Goal: Navigation & Orientation: Find specific page/section

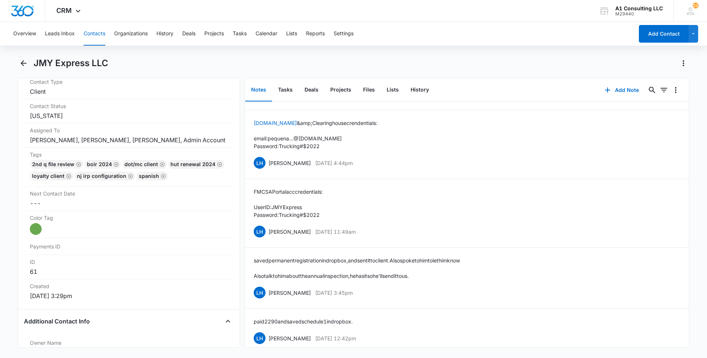
scroll to position [1828, 0]
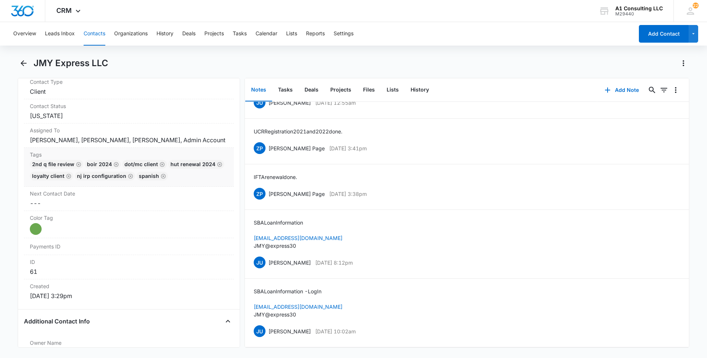
click at [152, 184] on div "2nd Q File Review BOIR 2024 DOT/MC Client HUT Renewal 2024 LOYALTY CLIENT NJ IR…" at bounding box center [129, 172] width 198 height 24
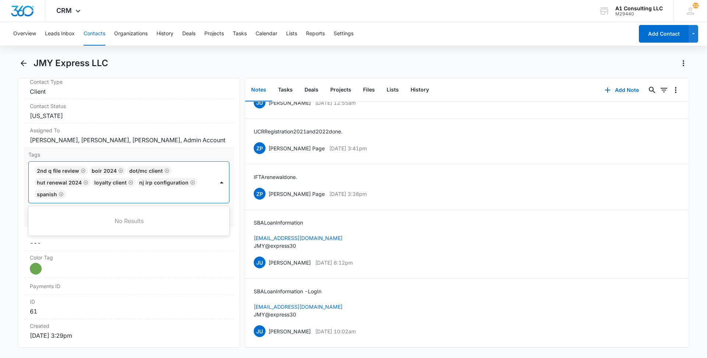
click at [126, 199] on div at bounding box center [140, 194] width 145 height 10
type input "gh"
click at [56, 238] on p "GHL Conversion" at bounding box center [56, 234] width 39 height 8
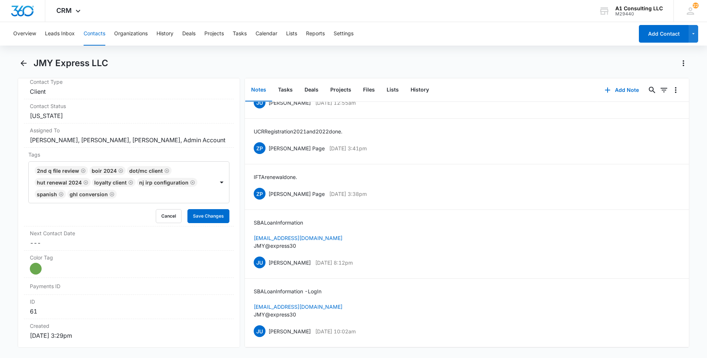
click at [0, 245] on main "JMY Express LLC Remove JE JMY Express LLC Contact Info Name Cancel Save Changes…" at bounding box center [353, 207] width 707 height 300
click at [192, 223] on button "Save Changes" at bounding box center [208, 216] width 42 height 14
drag, startPoint x: 375, startPoint y: 324, endPoint x: 265, endPoint y: 315, distance: 110.1
click at [265, 315] on div "SBA Loan Information - Log In [EMAIL_ADDRESS][DOMAIN_NAME] JMY@express30 JU [PE…" at bounding box center [467, 313] width 426 height 51
copy div "[PERSON_NAME] [DATE] 10:02am"
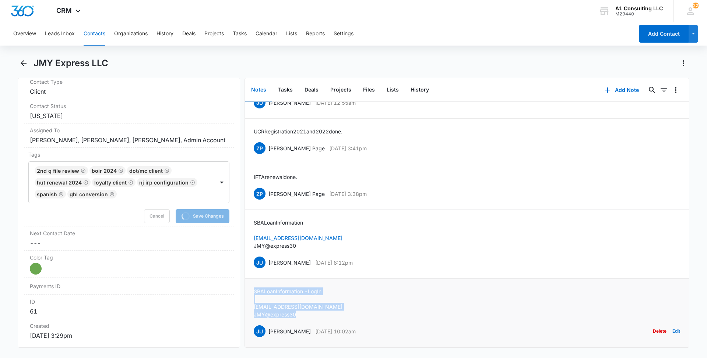
drag, startPoint x: 299, startPoint y: 305, endPoint x: 247, endPoint y: 276, distance: 59.2
click at [247, 279] on li "SBA Loan Information - Log In [EMAIL_ADDRESS][DOMAIN_NAME] JMY@express30 JU [PE…" at bounding box center [467, 313] width 444 height 69
copy div "SBA Loan Information - Log In [EMAIL_ADDRESS][DOMAIN_NAME] JMY@express30"
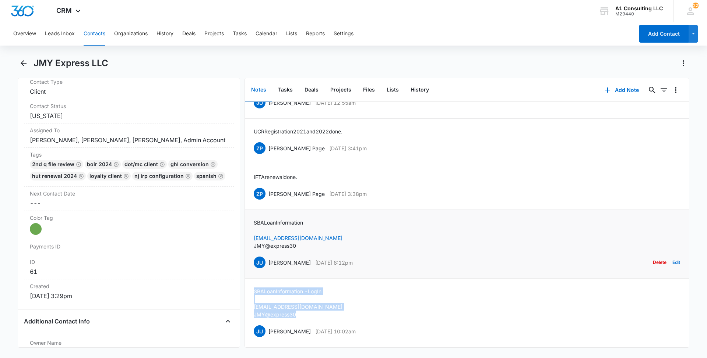
drag, startPoint x: 379, startPoint y: 252, endPoint x: 268, endPoint y: 249, distance: 110.8
click at [268, 256] on div "JU [PERSON_NAME] [DATE] 8:12pm Delete Edit" at bounding box center [467, 263] width 426 height 14
copy div "[PERSON_NAME] [DATE] 8:12pm"
drag, startPoint x: 297, startPoint y: 237, endPoint x: 248, endPoint y: 212, distance: 54.5
click at [248, 212] on li "SBA Loan Information [EMAIL_ADDRESS][DOMAIN_NAME] JMY@express30 JU [PERSON_NAME…" at bounding box center [467, 244] width 444 height 69
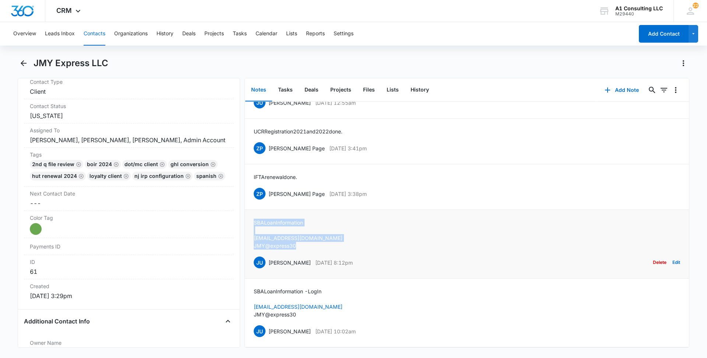
copy div "SBA Loan Information [EMAIL_ADDRESS][DOMAIN_NAME] JMY@express30"
drag, startPoint x: 366, startPoint y: 188, endPoint x: 269, endPoint y: 188, distance: 96.8
click at [269, 188] on div "ZP [PERSON_NAME] Page [DATE] 3:38pm Delete Edit" at bounding box center [467, 194] width 426 height 14
copy div "[PERSON_NAME] Page [DATE] 3:38pm"
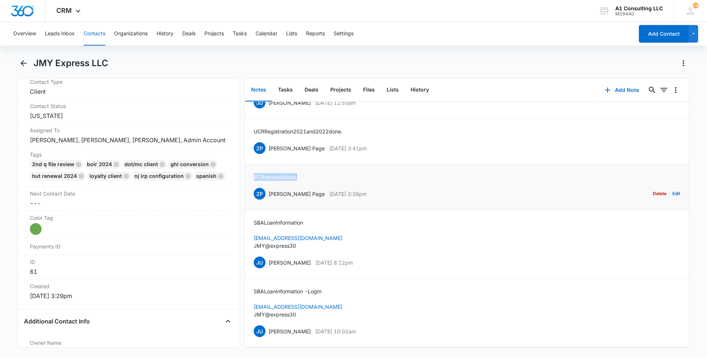
drag, startPoint x: 297, startPoint y: 167, endPoint x: 253, endPoint y: 168, distance: 43.8
click at [253, 168] on li "IFTA renewal done. ZP [PERSON_NAME] Page [DATE] 3:38pm Delete Edit" at bounding box center [467, 188] width 444 height 46
copy p "IFTA renewal done."
drag, startPoint x: 365, startPoint y: 139, endPoint x: 269, endPoint y: 134, distance: 95.8
click at [269, 141] on div "ZP [PERSON_NAME] Page [DATE] 3:41pm Delete Edit" at bounding box center [467, 148] width 426 height 14
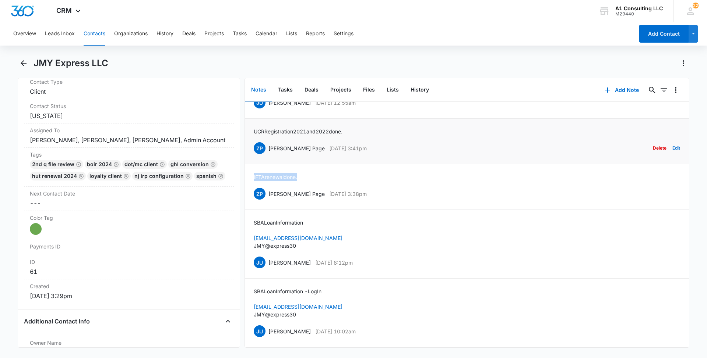
copy div "[PERSON_NAME] Page [DATE] 3:41pm"
drag, startPoint x: 350, startPoint y: 121, endPoint x: 251, endPoint y: 121, distance: 98.3
click at [251, 121] on li "UCR Registration 2021 and 2022 done. ZP [PERSON_NAME] Page [DATE] 3:41pm Delete…" at bounding box center [467, 142] width 444 height 46
copy p "UCR Registration 2021 and 2022 done."
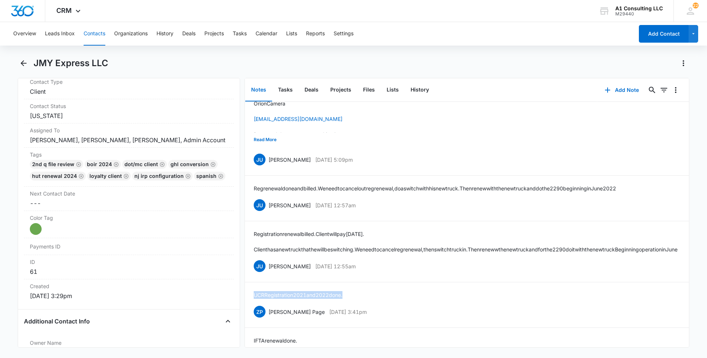
scroll to position [1630, 0]
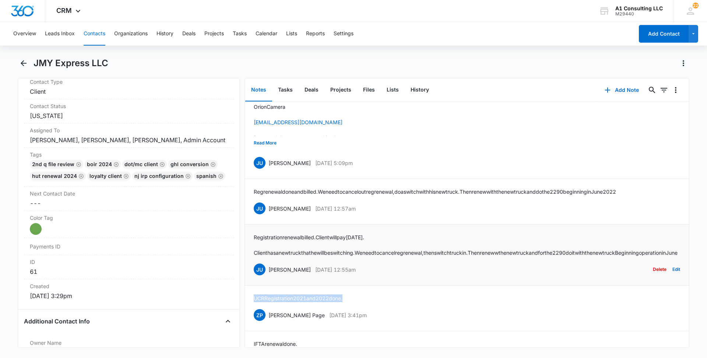
drag, startPoint x: 377, startPoint y: 292, endPoint x: 269, endPoint y: 290, distance: 108.2
click at [269, 277] on div "JU [PERSON_NAME] [DATE] 12:55am Delete Edit" at bounding box center [467, 270] width 426 height 14
copy div "[PERSON_NAME] [DATE] 12:55am"
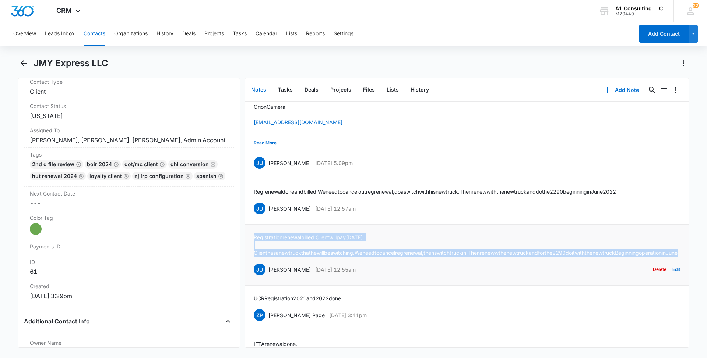
drag, startPoint x: 328, startPoint y: 276, endPoint x: 250, endPoint y: 251, distance: 81.9
click at [250, 251] on li "Registration renewal billed. Client will pay [DATE]. Client has a new truck tha…" at bounding box center [467, 255] width 444 height 61
copy div "Registration renewal billed. Client will pay [DATE]. Client has a new truck tha…"
click at [266, 150] on button "Read More" at bounding box center [265, 143] width 23 height 14
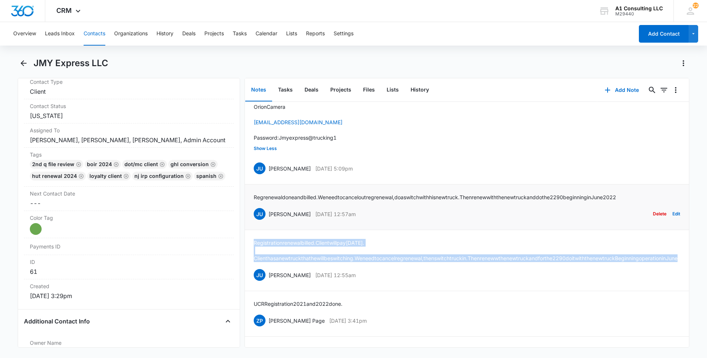
drag, startPoint x: 379, startPoint y: 229, endPoint x: 269, endPoint y: 234, distance: 110.9
click at [269, 221] on div "JU [PERSON_NAME] [DATE] 12:57am Delete Edit" at bounding box center [467, 214] width 426 height 14
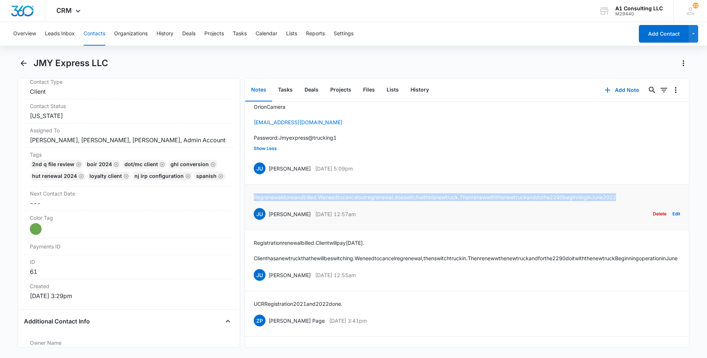
drag, startPoint x: 665, startPoint y: 212, endPoint x: 255, endPoint y: 215, distance: 409.6
click at [255, 215] on div "Reg renewal done and billed. We need to cancel out reg renewal, do a switch wit…" at bounding box center [467, 208] width 426 height 28
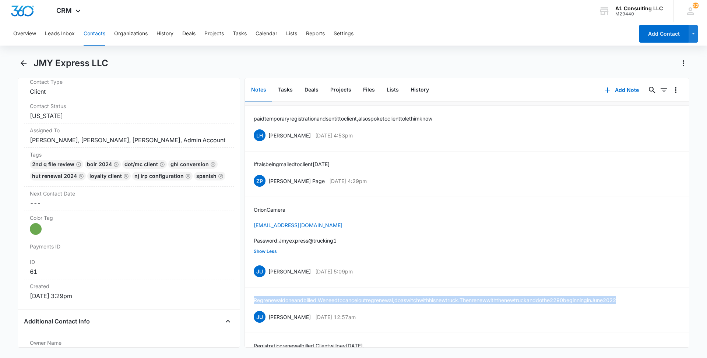
scroll to position [1519, 0]
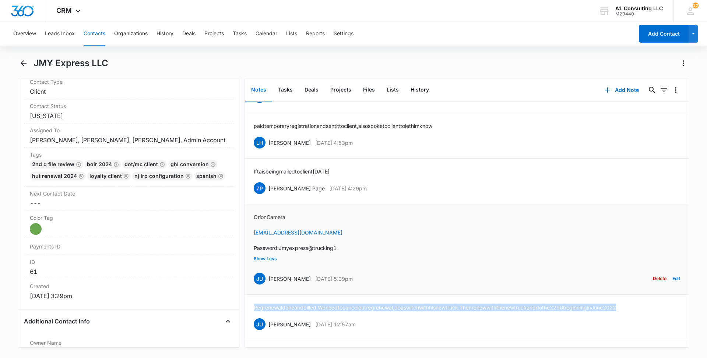
drag, startPoint x: 367, startPoint y: 292, endPoint x: 269, endPoint y: 294, distance: 98.3
click at [269, 286] on div "JU [PERSON_NAME] [DATE] 5:09pm Delete Edit" at bounding box center [467, 279] width 426 height 14
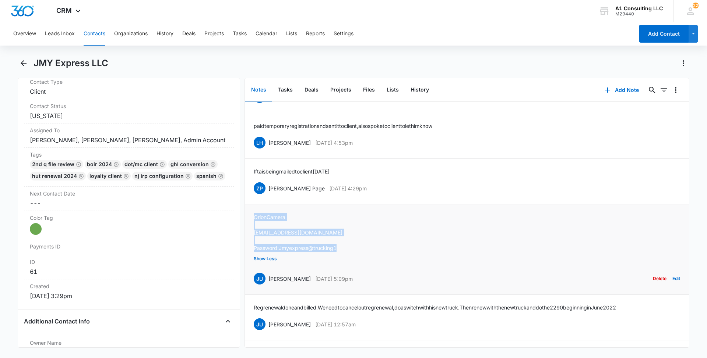
drag, startPoint x: 336, startPoint y: 262, endPoint x: 251, endPoint y: 230, distance: 91.0
click at [251, 230] on li "Orion Camera [EMAIL_ADDRESS][DOMAIN_NAME] Password: Jmyexpress@trucking1 Show L…" at bounding box center [467, 250] width 444 height 91
drag, startPoint x: 323, startPoint y: 206, endPoint x: 269, endPoint y: 206, distance: 54.5
click at [269, 195] on div "ZP [PERSON_NAME] Page [DATE] 4:29pm Delete Edit" at bounding box center [467, 188] width 426 height 14
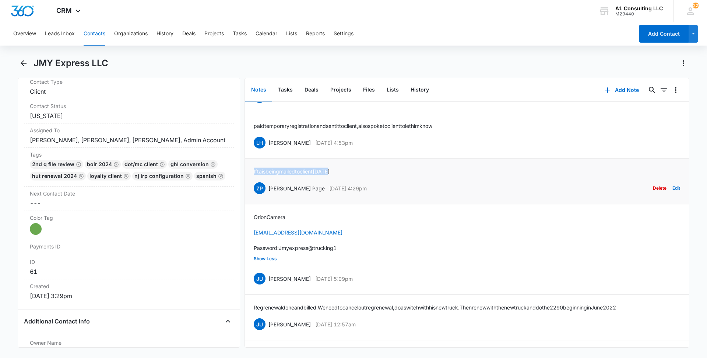
drag, startPoint x: 277, startPoint y: 184, endPoint x: 252, endPoint y: 185, distance: 24.7
click at [252, 185] on li "Ifta is being mailed to client [DATE] ZP [PERSON_NAME] Page [DATE] 4:29pm Delet…" at bounding box center [467, 182] width 444 height 46
drag, startPoint x: 365, startPoint y: 157, endPoint x: 268, endPoint y: 159, distance: 97.2
click at [268, 150] on div "LH [PERSON_NAME] [DATE] 4:53pm Delete Edit" at bounding box center [467, 143] width 426 height 14
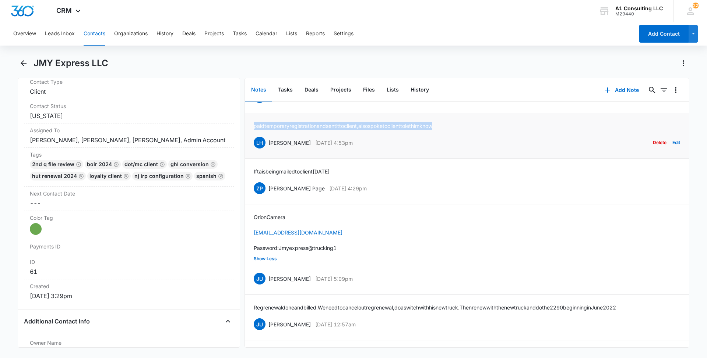
drag, startPoint x: 461, startPoint y: 140, endPoint x: 253, endPoint y: 139, distance: 207.6
click at [253, 139] on li "paid temporary registration and sent it to client, also spoke to client to let …" at bounding box center [467, 136] width 444 height 46
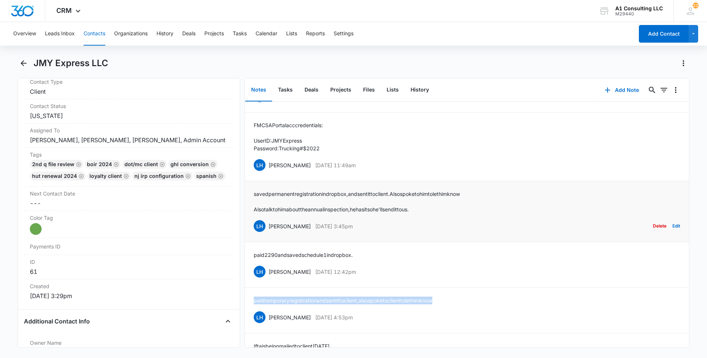
scroll to position [1343, 0]
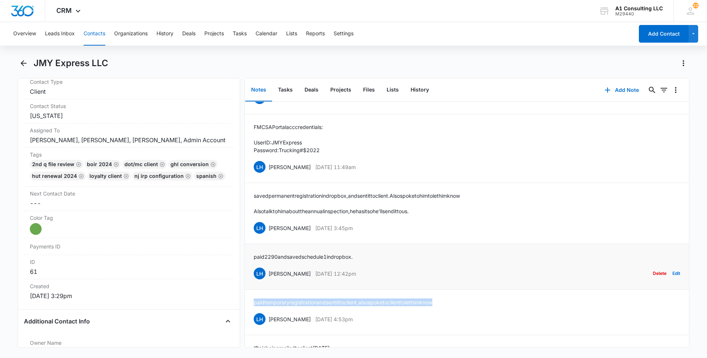
drag, startPoint x: 368, startPoint y: 290, endPoint x: 268, endPoint y: 291, distance: 99.4
click at [268, 281] on div "LH [PERSON_NAME] [DATE] 12:42pm Delete Edit" at bounding box center [467, 274] width 426 height 14
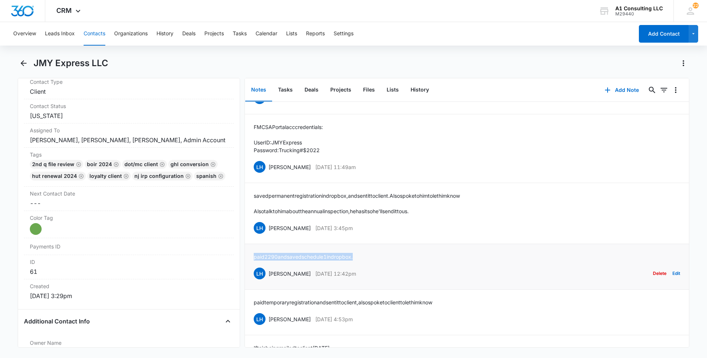
drag, startPoint x: 363, startPoint y: 272, endPoint x: 248, endPoint y: 272, distance: 115.6
click at [248, 272] on li "paid 2290 and saved schedule 1 in dropbox. LH [PERSON_NAME] [DATE] 12:42pm Dele…" at bounding box center [467, 267] width 444 height 46
drag, startPoint x: 357, startPoint y: 244, endPoint x: 268, endPoint y: 244, distance: 88.7
click at [268, 235] on div "LH [PERSON_NAME] [DATE] 3:45pm Delete Edit" at bounding box center [467, 228] width 426 height 14
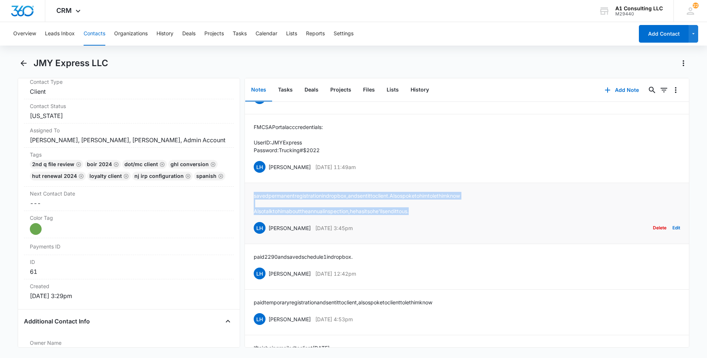
drag, startPoint x: 442, startPoint y: 227, endPoint x: 248, endPoint y: 213, distance: 195.2
click at [248, 213] on li "saved permanent registration in dropbox, and sent it to client. Also spoke to h…" at bounding box center [467, 213] width 444 height 61
drag, startPoint x: 291, startPoint y: 179, endPoint x: 268, endPoint y: 179, distance: 23.2
click at [268, 174] on div "LH [PERSON_NAME] [DATE] 11:49am Delete Edit" at bounding box center [467, 167] width 426 height 14
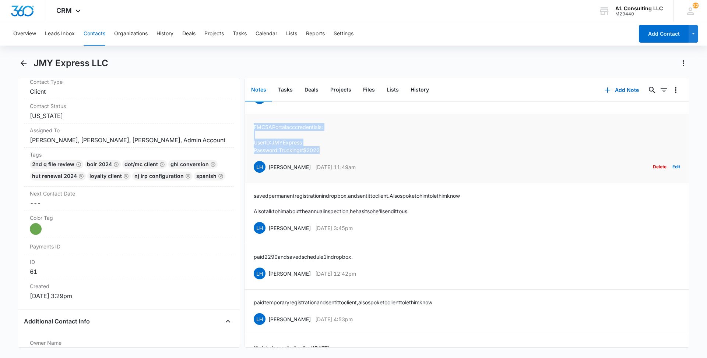
drag, startPoint x: 322, startPoint y: 164, endPoint x: 252, endPoint y: 138, distance: 74.2
click at [252, 138] on li "FMCSA Portal acc credentials: User ID: JMYExpress Password: Trucking#$2022 LH […" at bounding box center [467, 148] width 444 height 69
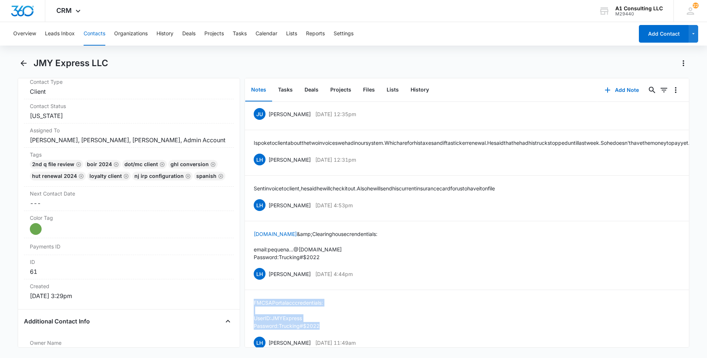
scroll to position [1166, 0]
drag, startPoint x: 340, startPoint y: 290, endPoint x: 268, endPoint y: 289, distance: 72.1
click at [268, 282] on div "LH [PERSON_NAME] [DATE] 4:44pm Delete Edit" at bounding box center [467, 275] width 426 height 14
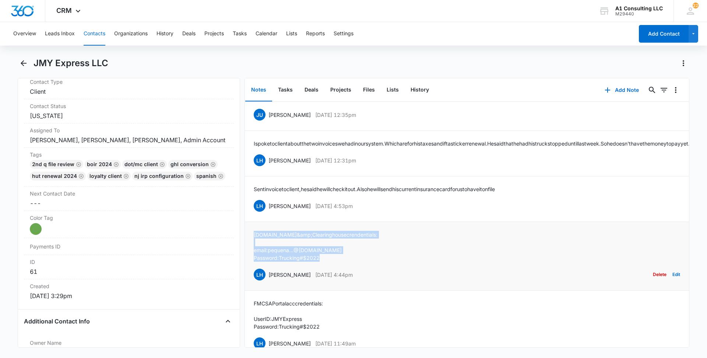
drag, startPoint x: 325, startPoint y: 274, endPoint x: 252, endPoint y: 250, distance: 76.3
click at [252, 250] on li "[DOMAIN_NAME] &amp; Clearinghouse crendentials: email: pequena...@[DOMAIN_NAME]…" at bounding box center [467, 256] width 444 height 69
drag, startPoint x: 335, startPoint y: 226, endPoint x: 268, endPoint y: 222, distance: 67.5
click at [268, 213] on div "LH [PERSON_NAME] [DATE] 4:53pm Delete Edit" at bounding box center [467, 206] width 426 height 14
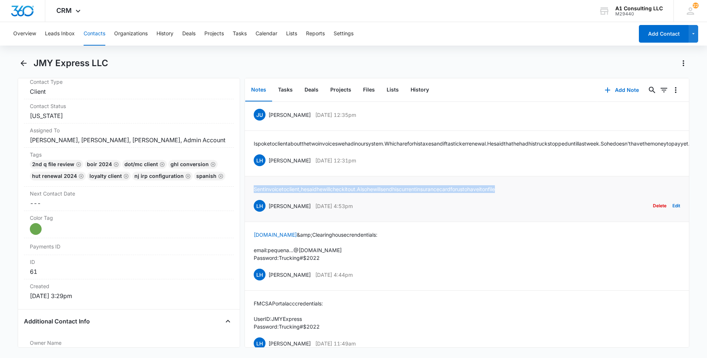
drag, startPoint x: 538, startPoint y: 202, endPoint x: 246, endPoint y: 195, distance: 291.6
click at [246, 195] on li "Sent invoice to client, he said he will check it out. Also he will send his cur…" at bounding box center [467, 200] width 444 height 46
drag, startPoint x: 361, startPoint y: 177, endPoint x: 268, endPoint y: 176, distance: 92.8
click at [268, 167] on div "LH [PERSON_NAME] [DATE] 12:31pm Delete Edit" at bounding box center [467, 160] width 426 height 14
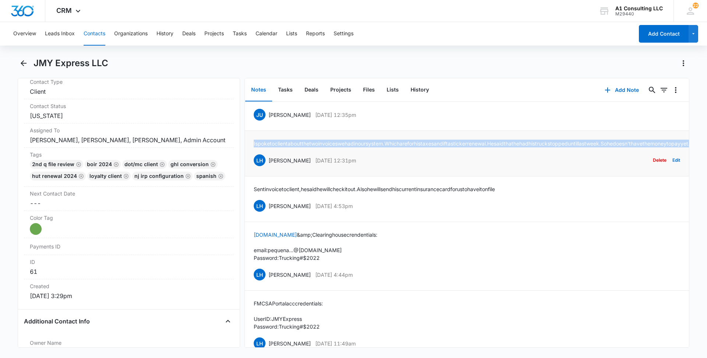
drag, startPoint x: 434, startPoint y: 160, endPoint x: 251, endPoint y: 151, distance: 182.4
click at [251, 151] on li "I spoke to client about the two invoices we had in our system. Which are for hi…" at bounding box center [467, 154] width 444 height 46
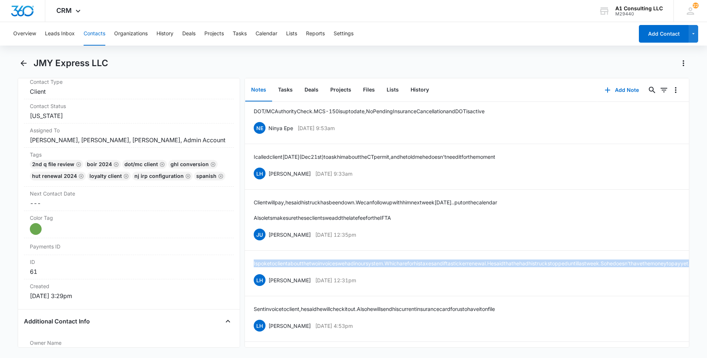
scroll to position [1033, 0]
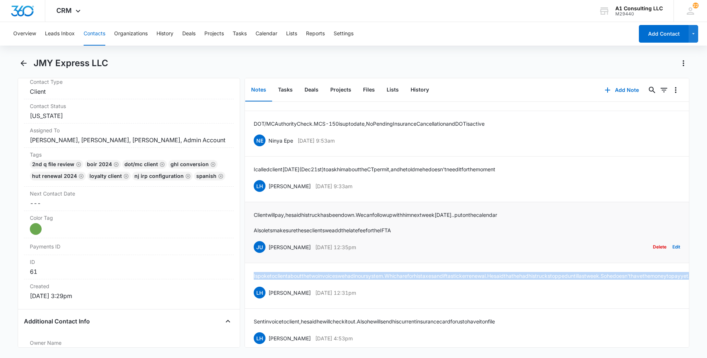
drag, startPoint x: 358, startPoint y: 260, endPoint x: 269, endPoint y: 259, distance: 89.1
click at [269, 253] on div "JU [PERSON_NAME] [DATE] 12:35pm" at bounding box center [305, 247] width 102 height 12
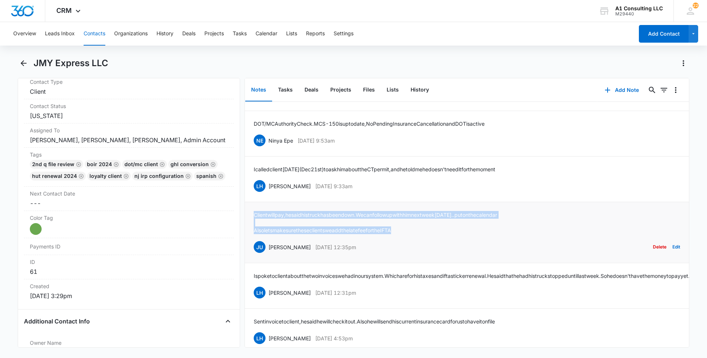
drag, startPoint x: 410, startPoint y: 236, endPoint x: 254, endPoint y: 222, distance: 157.0
click at [254, 223] on div "Client will pay, he said his truck has been down. We can follow up with him [DA…" at bounding box center [375, 222] width 243 height 23
drag, startPoint x: 363, startPoint y: 194, endPoint x: 268, endPoint y: 194, distance: 95.3
click at [268, 193] on div "LH [PERSON_NAME] [DATE] 9:33am Delete Edit" at bounding box center [467, 186] width 426 height 14
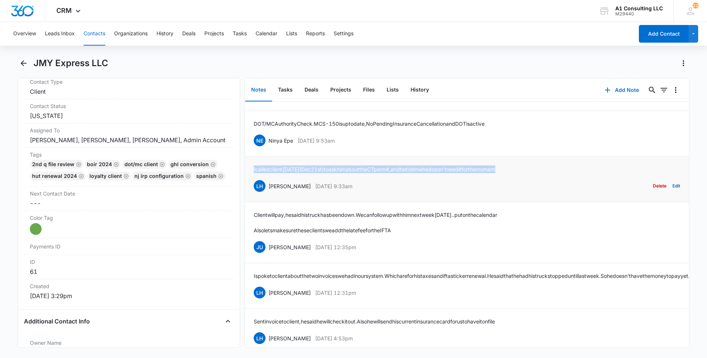
drag, startPoint x: 537, startPoint y: 179, endPoint x: 251, endPoint y: 174, distance: 286.0
click at [251, 174] on li "I called client [DATE] ([DATE]) to ask him about the CT permit, and he told me …" at bounding box center [467, 180] width 444 height 46
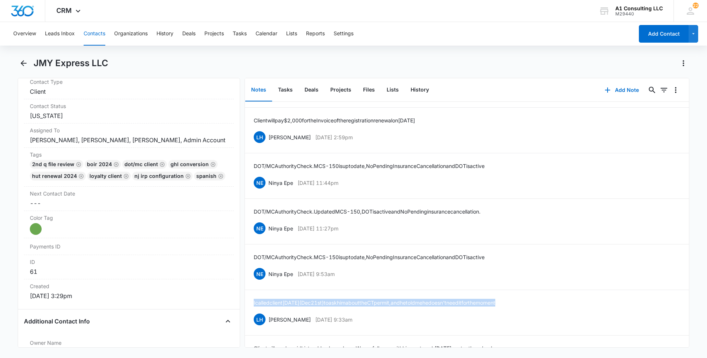
scroll to position [879, 0]
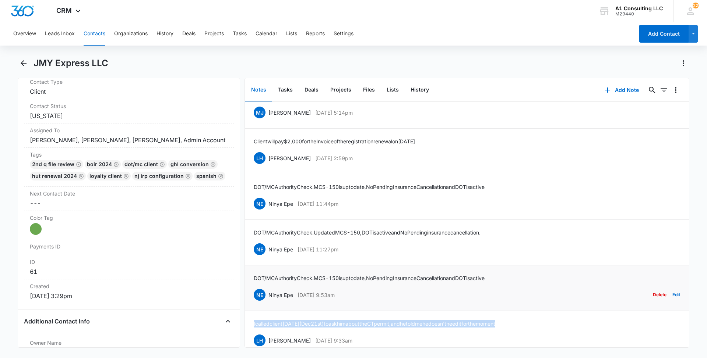
drag, startPoint x: 361, startPoint y: 307, endPoint x: 269, endPoint y: 308, distance: 92.7
click at [269, 302] on div "NE Ninya Epe [DATE] 9:53am Delete Edit" at bounding box center [467, 295] width 426 height 14
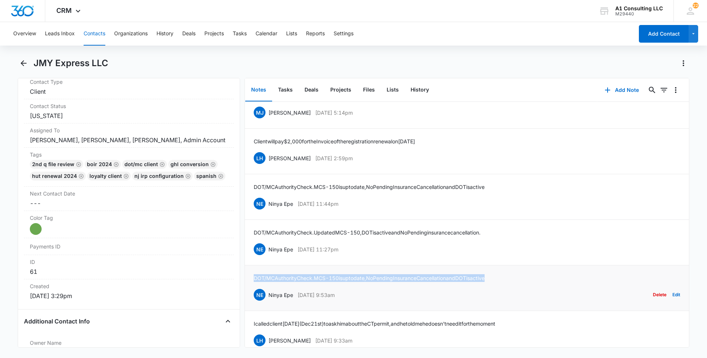
drag, startPoint x: 508, startPoint y: 284, endPoint x: 253, endPoint y: 280, distance: 255.1
click at [253, 280] on li "DOT/MC Authority Check. MCS-150 is upto date, No Pending Insurance Cancellation…" at bounding box center [467, 289] width 444 height 46
drag, startPoint x: 338, startPoint y: 258, endPoint x: 266, endPoint y: 257, distance: 71.8
click at [266, 257] on div "NE Ninya Epe [DATE] 11:27pm Delete Edit" at bounding box center [467, 250] width 426 height 14
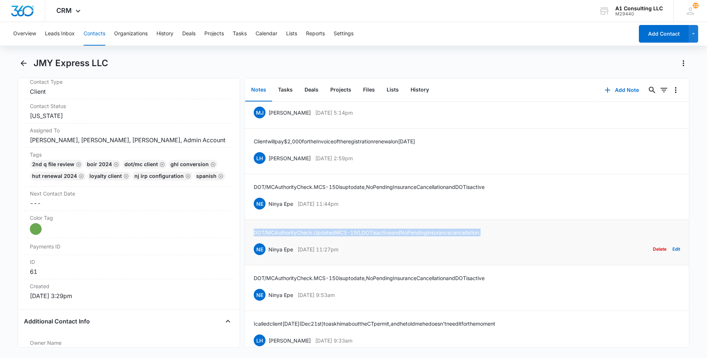
drag, startPoint x: 474, startPoint y: 241, endPoint x: 251, endPoint y: 240, distance: 223.0
click at [251, 240] on li "DOT/MC Authority Check. Updated MCS-150, DOT is active and No Pending insurance…" at bounding box center [467, 243] width 444 height 46
drag, startPoint x: 326, startPoint y: 211, endPoint x: 269, endPoint y: 208, distance: 57.1
click at [269, 208] on div "NE Ninya Epe [DATE] 11:44pm Delete Edit" at bounding box center [467, 204] width 426 height 14
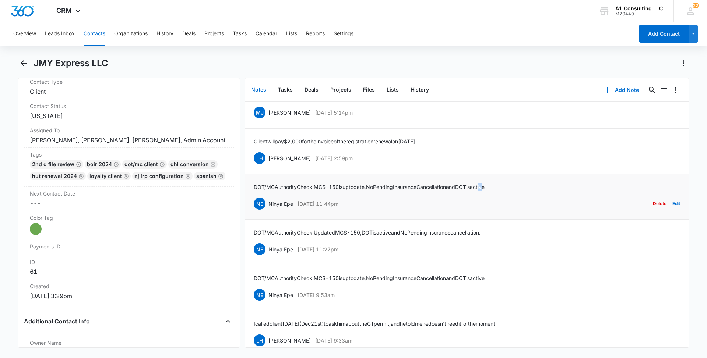
drag, startPoint x: 503, startPoint y: 192, endPoint x: 498, endPoint y: 192, distance: 4.8
click at [484, 191] on p "DOT/MC Authority Check. MCS-150 is upto date, No Pending Insurance Cancellation…" at bounding box center [369, 187] width 231 height 8
drag, startPoint x: 498, startPoint y: 192, endPoint x: 506, endPoint y: 192, distance: 8.5
click at [506, 192] on div "DOT/MC Authority Check. MCS-150 is upto date, No Pending Insurance Cancellation…" at bounding box center [467, 197] width 426 height 28
drag, startPoint x: 493, startPoint y: 195, endPoint x: 254, endPoint y: 187, distance: 238.7
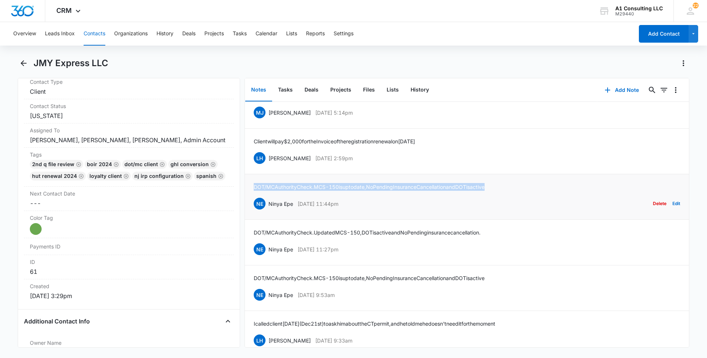
click at [254, 187] on li "DOT/MC Authority Check. MCS-150 is upto date, No Pending Insurance Cancellation…" at bounding box center [467, 197] width 444 height 46
drag, startPoint x: 366, startPoint y: 162, endPoint x: 269, endPoint y: 159, distance: 97.6
click at [269, 159] on div "LH [PERSON_NAME] [DATE] 2:59pm Delete Edit" at bounding box center [467, 158] width 426 height 14
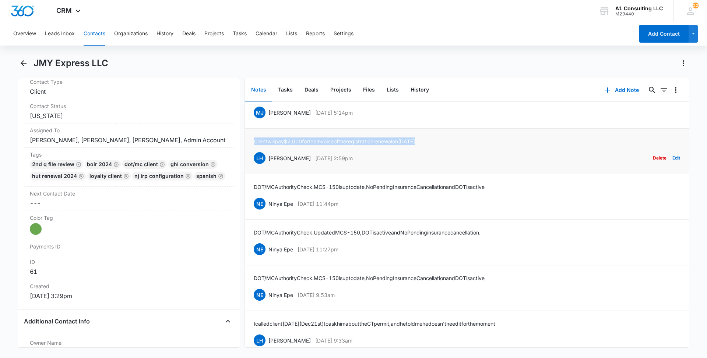
drag, startPoint x: 436, startPoint y: 146, endPoint x: 253, endPoint y: 142, distance: 183.3
click at [253, 142] on li "Client will pay $2,000 for the Invoice of the registration renewal [DATE] LH [P…" at bounding box center [467, 152] width 444 height 46
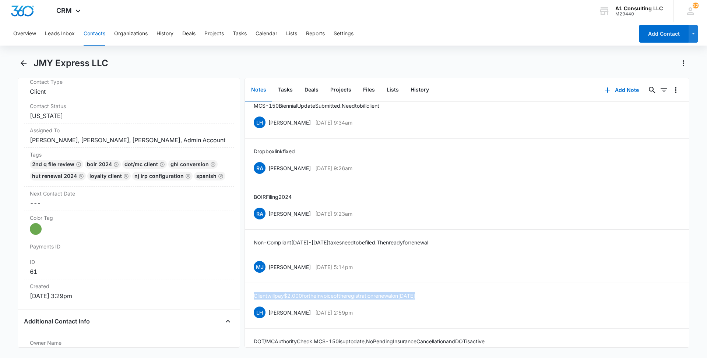
scroll to position [702, 0]
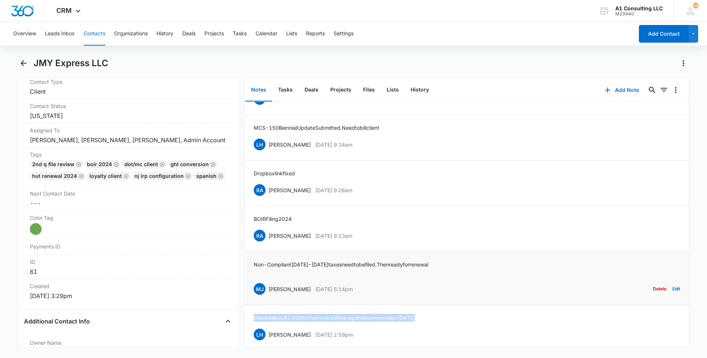
drag, startPoint x: 377, startPoint y: 297, endPoint x: 269, endPoint y: 293, distance: 107.9
click at [269, 293] on div "[PERSON_NAME] [PERSON_NAME] [DATE] 5:14pm Delete Edit" at bounding box center [467, 289] width 426 height 14
drag, startPoint x: 441, startPoint y: 272, endPoint x: 255, endPoint y: 271, distance: 186.6
click at [255, 271] on div "Non-Compliant [DATE]-[DATE] taxes need to be filed. Then ready for renewal [PER…" at bounding box center [467, 278] width 426 height 35
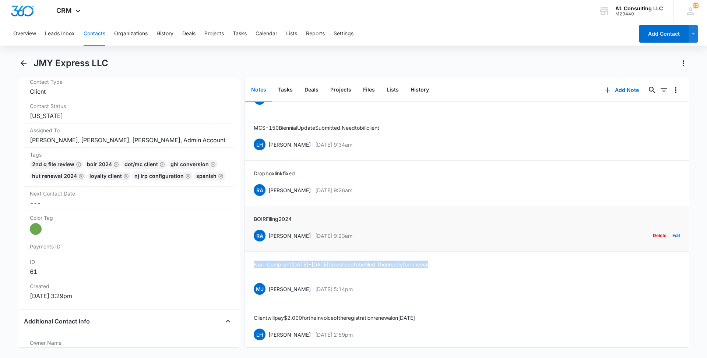
drag, startPoint x: 369, startPoint y: 244, endPoint x: 268, endPoint y: 245, distance: 101.2
click at [268, 243] on div "RA [PERSON_NAME] [DATE] 9:23am Delete Edit" at bounding box center [467, 236] width 426 height 14
drag, startPoint x: 298, startPoint y: 227, endPoint x: 251, endPoint y: 225, distance: 47.2
click at [251, 225] on li "BOIR Filing 2024 RA [PERSON_NAME] [DATE] 9:23am Delete Edit" at bounding box center [467, 229] width 444 height 46
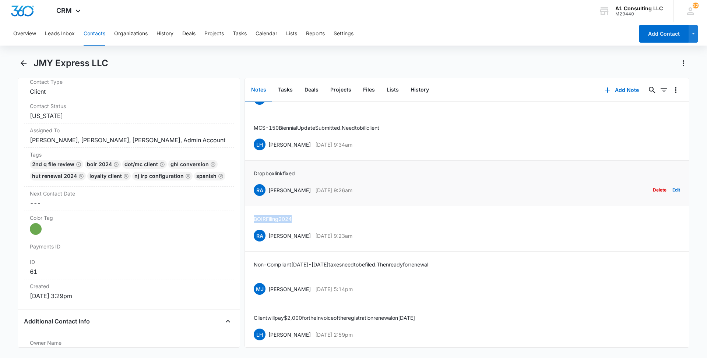
drag, startPoint x: 374, startPoint y: 197, endPoint x: 269, endPoint y: 197, distance: 104.2
click at [269, 197] on div "RA [PERSON_NAME] [DATE] 9:26am Delete Edit" at bounding box center [467, 190] width 426 height 14
drag, startPoint x: 299, startPoint y: 179, endPoint x: 252, endPoint y: 180, distance: 47.1
click at [252, 180] on li "Dropbox link fixed RA [PERSON_NAME] [DATE] 9:26am Delete Edit" at bounding box center [467, 184] width 444 height 46
click at [689, 83] on div "Notes Tasks Deals Projects Files Lists History Add Note 0 0 Spoke to client thi…" at bounding box center [466, 213] width 445 height 270
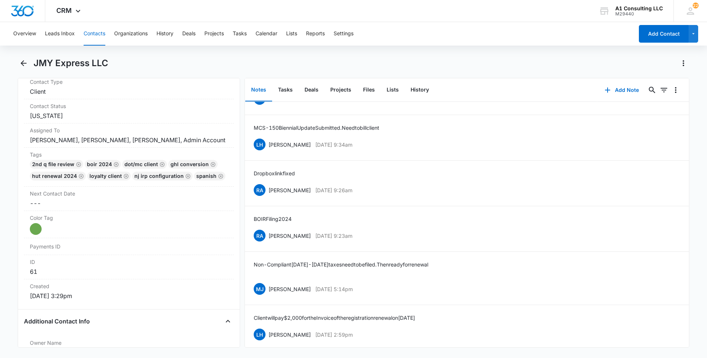
click at [689, 83] on div "Notes Tasks Deals Projects Files Lists History Add Note 0 0 Spoke to client thi…" at bounding box center [466, 213] width 445 height 270
click at [688, 83] on div "Notes Tasks Deals Projects Files Lists History Add Note 0 0 Spoke to client thi…" at bounding box center [466, 213] width 445 height 270
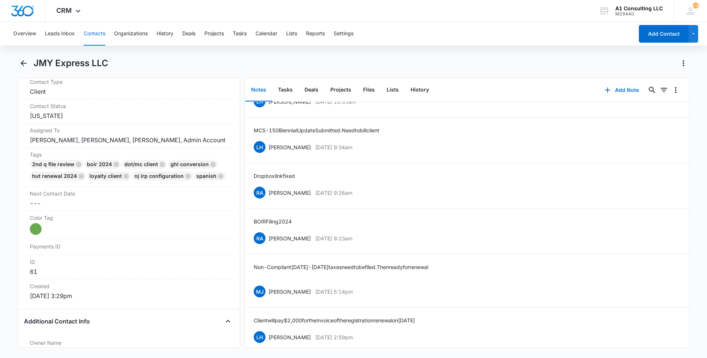
click at [693, 142] on main "JMY Express LLC Remove JE JMY Express LLC Contact Info Name Cancel Save Changes…" at bounding box center [353, 207] width 707 height 300
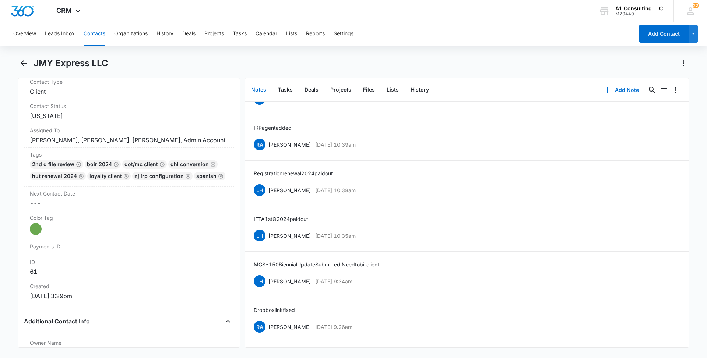
scroll to position [545, 0]
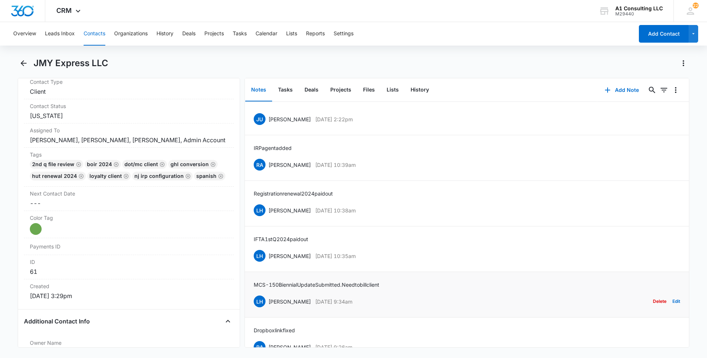
drag, startPoint x: 342, startPoint y: 310, endPoint x: 268, endPoint y: 306, distance: 73.7
click at [268, 306] on div "LH [PERSON_NAME] [DATE] 9:34am Delete Edit" at bounding box center [467, 302] width 426 height 14
drag, startPoint x: 394, startPoint y: 289, endPoint x: 252, endPoint y: 284, distance: 141.8
click at [252, 284] on li "MCS-150 Biennial Update Submitted. Need to bill client LH [PERSON_NAME] [DATE] …" at bounding box center [467, 295] width 444 height 46
drag, startPoint x: 371, startPoint y: 260, endPoint x: 268, endPoint y: 258, distance: 103.4
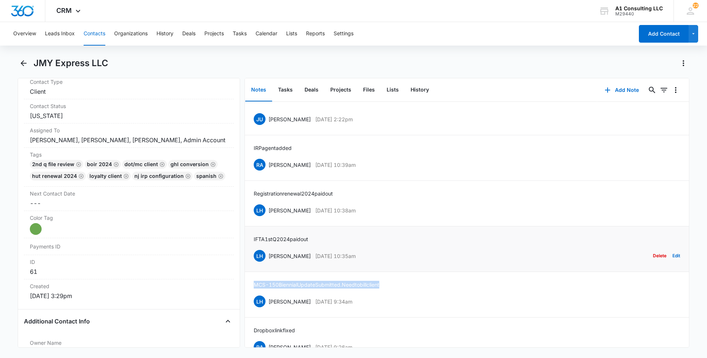
click at [268, 258] on div "LH [PERSON_NAME] [DATE] 10:35am Delete Edit" at bounding box center [467, 256] width 426 height 14
drag, startPoint x: 296, startPoint y: 248, endPoint x: 250, endPoint y: 249, distance: 46.0
click at [250, 249] on li "IFTA 1st Q 2024 paid out LH [PERSON_NAME] [DATE] 10:35am Delete Edit" at bounding box center [467, 250] width 444 height 46
drag, startPoint x: 368, startPoint y: 216, endPoint x: 268, endPoint y: 218, distance: 100.9
click at [268, 218] on div "LH [PERSON_NAME] [DATE] 10:38am Delete Edit" at bounding box center [467, 211] width 426 height 14
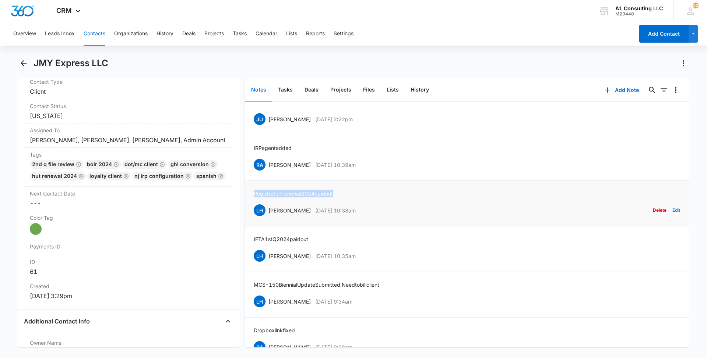
drag, startPoint x: 339, startPoint y: 198, endPoint x: 250, endPoint y: 198, distance: 88.7
click at [250, 198] on li "Registration renewal 2024 paid out LH [PERSON_NAME] [DATE] 10:38am Delete Edit" at bounding box center [467, 204] width 444 height 46
drag, startPoint x: 340, startPoint y: 171, endPoint x: 269, endPoint y: 169, distance: 71.8
click at [269, 169] on div "RA [PERSON_NAME] [DATE] 10:39am Delete Edit" at bounding box center [467, 165] width 426 height 14
drag, startPoint x: 295, startPoint y: 156, endPoint x: 249, endPoint y: 155, distance: 45.6
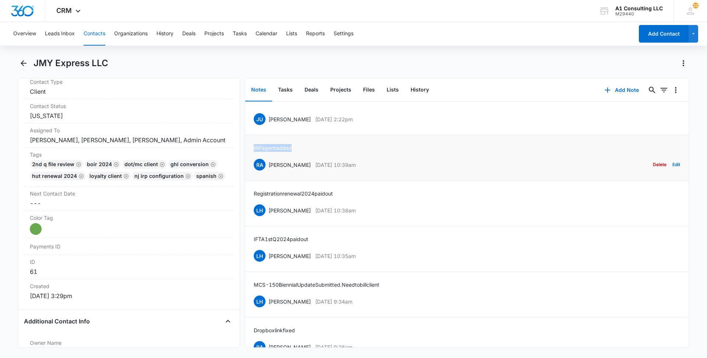
click at [250, 156] on li "IRP agent added RA [PERSON_NAME] [DATE] 10:39am Delete Edit" at bounding box center [467, 158] width 444 height 46
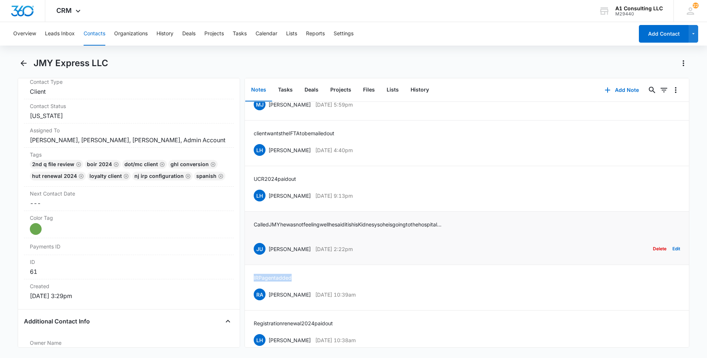
scroll to position [413, 0]
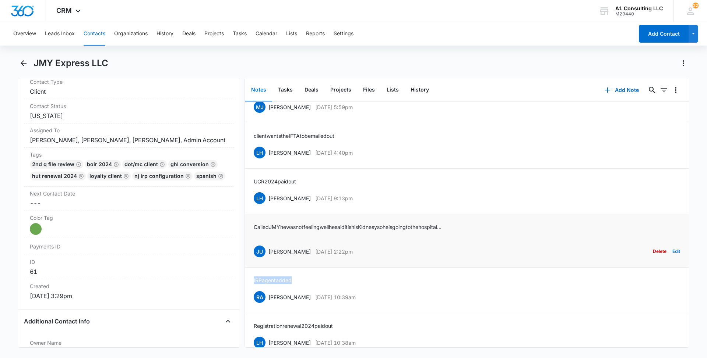
drag, startPoint x: 377, startPoint y: 261, endPoint x: 269, endPoint y: 261, distance: 107.8
click at [269, 259] on div "JU [PERSON_NAME] [DATE] 2:22pm Delete Edit" at bounding box center [467, 252] width 426 height 14
drag, startPoint x: 472, startPoint y: 233, endPoint x: 249, endPoint y: 234, distance: 223.0
click at [249, 234] on li "Called JMY he was not feeling well he said it is his Kidnesy so he is going to …" at bounding box center [467, 241] width 444 height 53
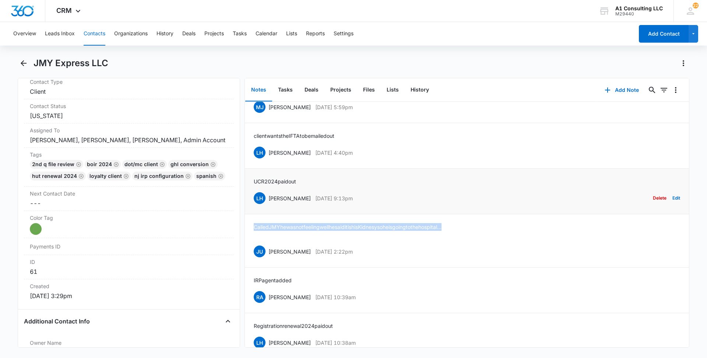
drag, startPoint x: 356, startPoint y: 206, endPoint x: 268, endPoint y: 207, distance: 88.3
click at [268, 205] on div "LH [PERSON_NAME] [DATE] 9:13pm Delete Edit" at bounding box center [467, 198] width 426 height 14
drag, startPoint x: 264, startPoint y: 188, endPoint x: 251, endPoint y: 188, distance: 12.1
click at [251, 188] on li "UCR 2024 paid out LH [PERSON_NAME] [DATE] 9:13pm Delete Edit" at bounding box center [467, 192] width 444 height 46
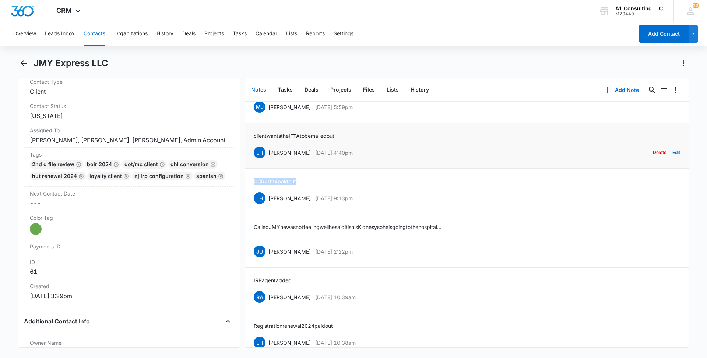
drag, startPoint x: 363, startPoint y: 158, endPoint x: 267, endPoint y: 158, distance: 96.1
click at [267, 158] on div "LH [PERSON_NAME] [DATE] 4:40pm Delete Edit" at bounding box center [467, 153] width 426 height 14
drag, startPoint x: 342, startPoint y: 143, endPoint x: 254, endPoint y: 145, distance: 88.0
click at [254, 145] on div "client wants the IFTA to be mailed out LH [PERSON_NAME] [DATE] 4:40pm Delete Ed…" at bounding box center [467, 146] width 426 height 28
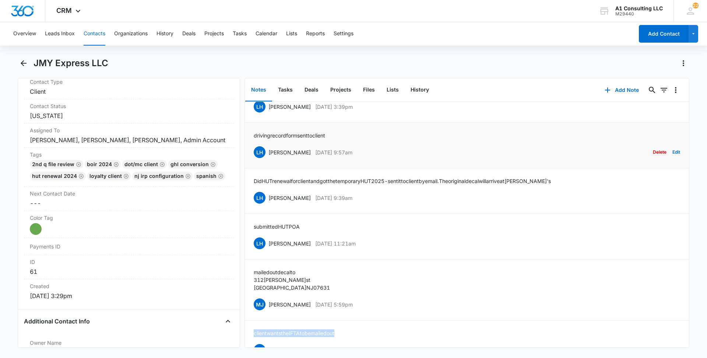
scroll to position [214, 0]
drag, startPoint x: 374, startPoint y: 312, endPoint x: 270, endPoint y: 313, distance: 103.8
click at [270, 313] on div "[PERSON_NAME] [PERSON_NAME] [DATE] 5:59pm Delete Edit" at bounding box center [467, 306] width 426 height 14
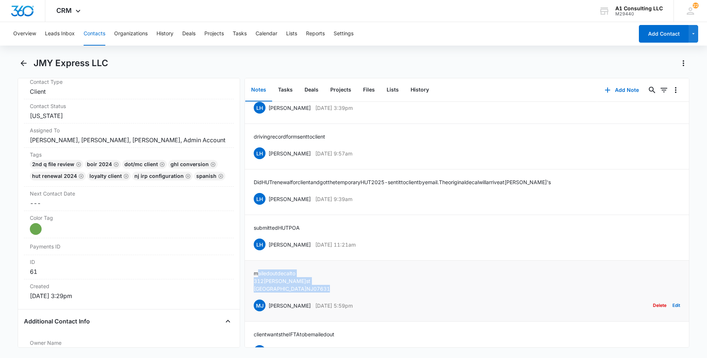
drag, startPoint x: 308, startPoint y: 297, endPoint x: 255, endPoint y: 281, distance: 55.1
click at [255, 281] on div "mailed out decal to [STREET_ADDRESS][PERSON_NAME] MJ [PERSON_NAME] [DATE] 5:59p…" at bounding box center [467, 291] width 426 height 43
drag, startPoint x: 366, startPoint y: 251, endPoint x: 267, endPoint y: 251, distance: 99.0
click at [267, 251] on div "LH [PERSON_NAME] [DATE] 11:21am Delete Edit" at bounding box center [467, 245] width 426 height 14
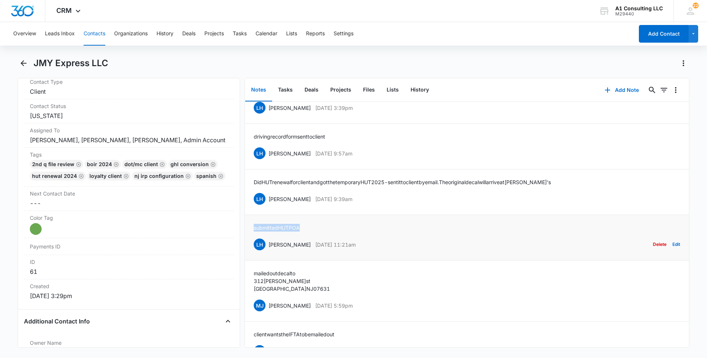
drag, startPoint x: 308, startPoint y: 232, endPoint x: 247, endPoint y: 233, distance: 60.4
click at [247, 233] on li "submitted HUT POA LH [PERSON_NAME] [DATE] 11:21am Delete Edit" at bounding box center [467, 238] width 444 height 46
drag, startPoint x: 333, startPoint y: 208, endPoint x: 268, endPoint y: 207, distance: 65.5
click at [268, 206] on div "LH [PERSON_NAME] [DATE] 9:39am Delete Edit" at bounding box center [467, 199] width 426 height 14
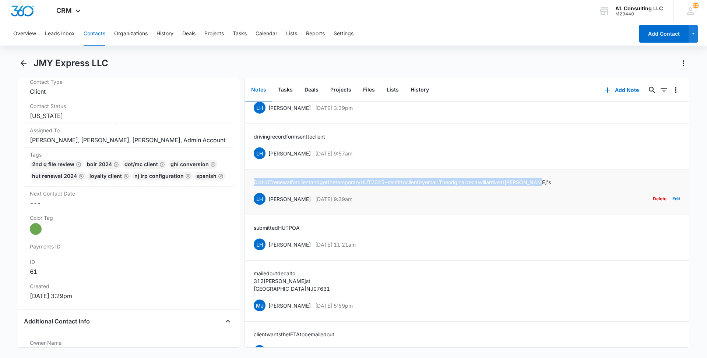
drag, startPoint x: 433, startPoint y: 188, endPoint x: 248, endPoint y: 190, distance: 185.1
click at [248, 190] on li "Did HUT renewal for client and got the temporary HUT 2025 - sent it to client b…" at bounding box center [467, 193] width 444 height 46
drag, startPoint x: 366, startPoint y: 160, endPoint x: 268, endPoint y: 161, distance: 97.9
click at [268, 160] on div "LH [PERSON_NAME] [DATE] 9:57am Delete Edit" at bounding box center [467, 153] width 426 height 14
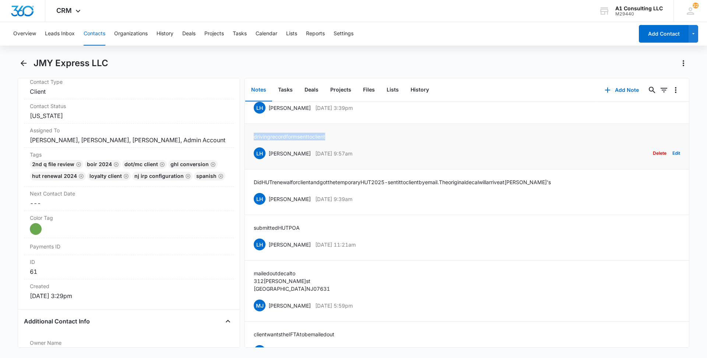
drag, startPoint x: 334, startPoint y: 144, endPoint x: 250, endPoint y: 146, distance: 84.7
click at [250, 146] on li "driving record form sent to client LH [PERSON_NAME] [DATE] 9:57am Delete Edit" at bounding box center [467, 147] width 444 height 46
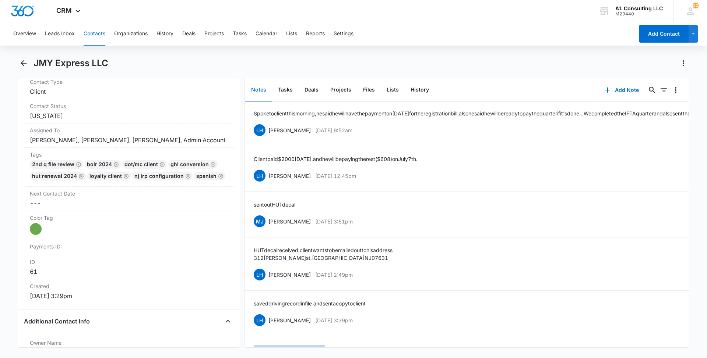
scroll to position [0, 0]
drag, startPoint x: 336, startPoint y: 329, endPoint x: 269, endPoint y: 328, distance: 67.0
click at [269, 328] on div "LH [PERSON_NAME] [DATE] 3:39pm Delete Edit" at bounding box center [467, 322] width 426 height 14
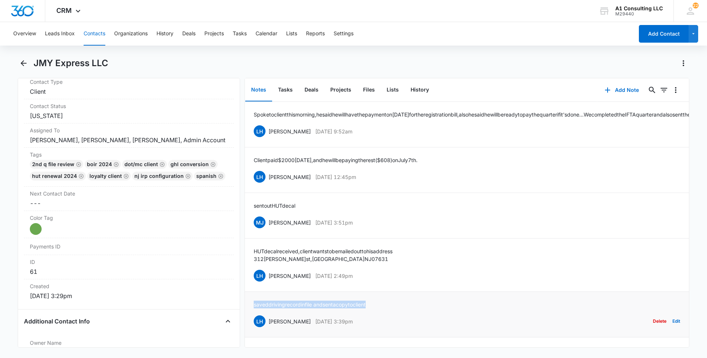
drag, startPoint x: 346, startPoint y: 310, endPoint x: 254, endPoint y: 308, distance: 92.0
click at [254, 308] on div "saved driving record in file and sent a copy to client LH [PERSON_NAME] [DATE] …" at bounding box center [467, 315] width 426 height 28
drag, startPoint x: 363, startPoint y: 281, endPoint x: 265, endPoint y: 284, distance: 97.2
click at [265, 283] on div "LH [PERSON_NAME] [DATE] 2:49pm Delete Edit" at bounding box center [467, 276] width 426 height 14
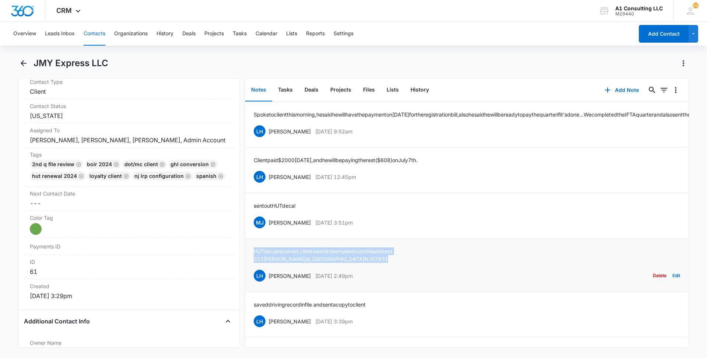
drag, startPoint x: 350, startPoint y: 269, endPoint x: 252, endPoint y: 257, distance: 98.6
click at [252, 257] on li "HUT decal received, client wants to be mailed out to his address [STREET_ADDRES…" at bounding box center [467, 265] width 444 height 53
drag, startPoint x: 365, startPoint y: 231, endPoint x: 269, endPoint y: 231, distance: 96.1
click at [269, 230] on div "[PERSON_NAME] [PERSON_NAME] [DATE] 3:51pm Delete Edit" at bounding box center [467, 223] width 426 height 14
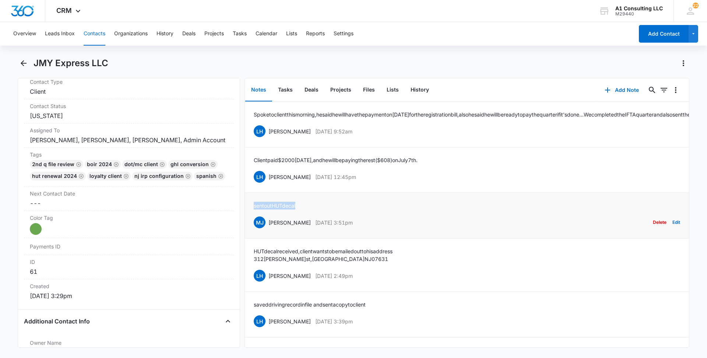
drag, startPoint x: 307, startPoint y: 215, endPoint x: 248, endPoint y: 215, distance: 59.3
click at [248, 215] on li "sent out HUT decal [PERSON_NAME] [PERSON_NAME] [DATE] 3:51pm Delete Edit" at bounding box center [467, 216] width 444 height 46
drag, startPoint x: 367, startPoint y: 184, endPoint x: 268, endPoint y: 187, distance: 99.8
click at [268, 184] on div "LH [PERSON_NAME] [DATE] 12:45pm Delete Edit" at bounding box center [467, 177] width 426 height 14
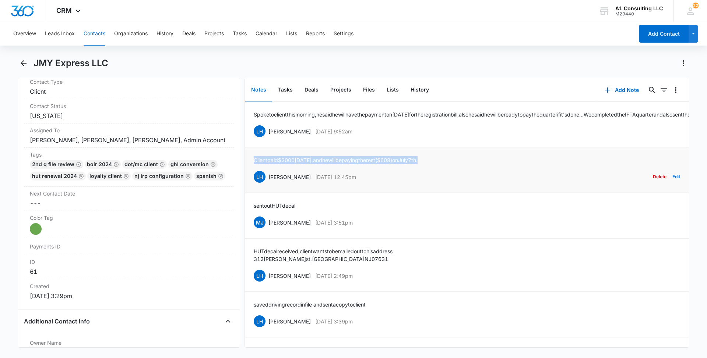
drag, startPoint x: 389, startPoint y: 167, endPoint x: 253, endPoint y: 167, distance: 136.5
click at [253, 167] on li "Client paid $2000 [DATE], and he will be paying the rest ($608) on [DATE]. LH […" at bounding box center [467, 171] width 444 height 46
drag, startPoint x: 340, startPoint y: 142, endPoint x: 269, endPoint y: 144, distance: 71.1
click at [269, 138] on div "LH [PERSON_NAME] [DATE] 9:52am Delete Edit" at bounding box center [467, 131] width 426 height 14
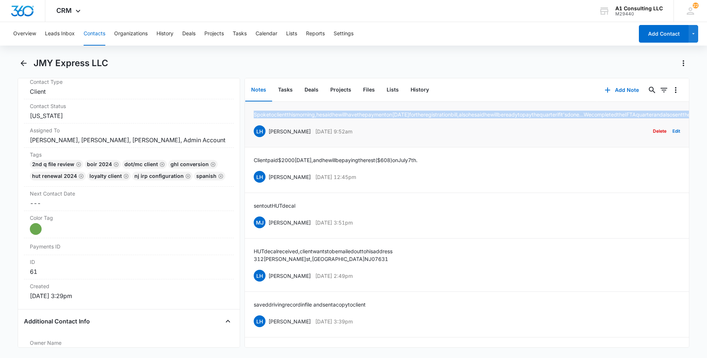
drag, startPoint x: 459, startPoint y: 123, endPoint x: 253, endPoint y: 113, distance: 206.0
click at [253, 113] on li "Spoke to client this morning, he said he will have the payment [DATE] for the r…" at bounding box center [467, 125] width 444 height 46
click at [93, 33] on button "Contacts" at bounding box center [95, 34] width 22 height 24
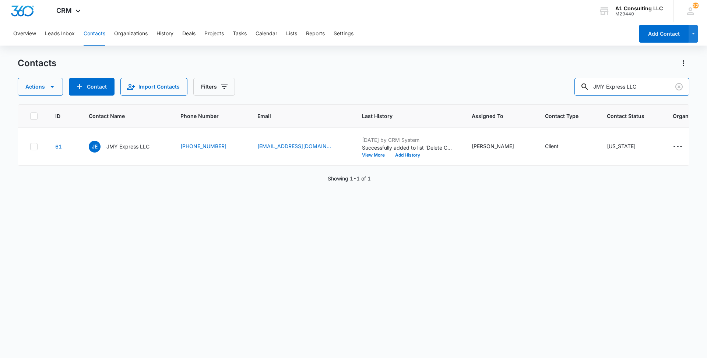
drag, startPoint x: 655, startPoint y: 85, endPoint x: 527, endPoint y: 69, distance: 129.1
click at [529, 69] on div "Contacts Actions Contact Import Contacts Filters JMY Express LLC" at bounding box center [353, 76] width 671 height 38
paste input "D & V Service"
type input "D & V Services LLC"
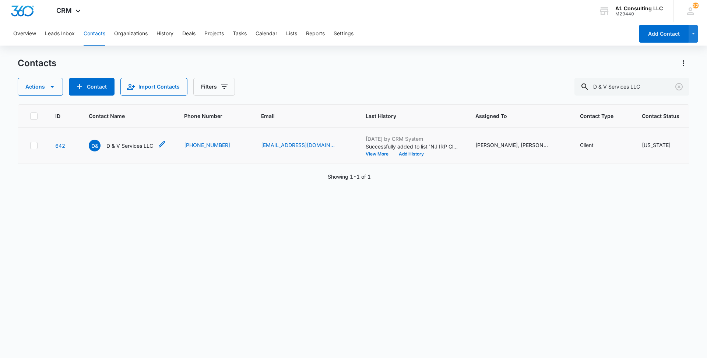
click at [119, 150] on p "D & V Services LLC" at bounding box center [129, 146] width 47 height 8
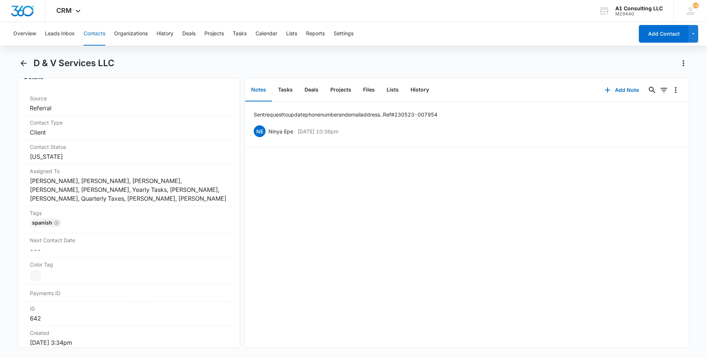
scroll to position [304, 0]
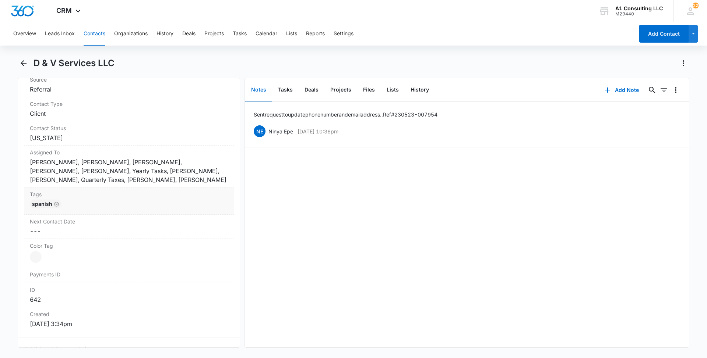
click at [158, 194] on label "Tags" at bounding box center [129, 195] width 198 height 8
click at [145, 209] on div at bounding box center [140, 210] width 145 height 10
type input "gh"
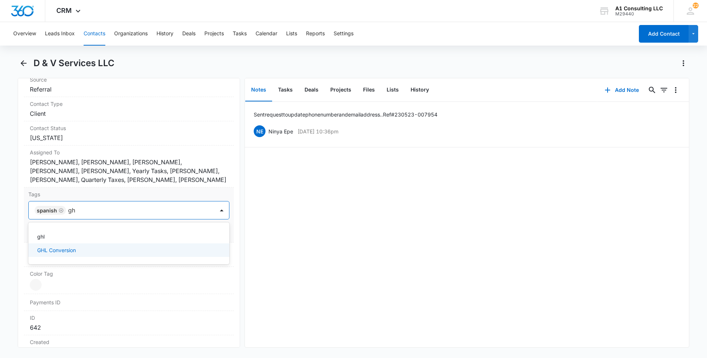
click at [56, 252] on p "GHL Conversion" at bounding box center [56, 251] width 39 height 8
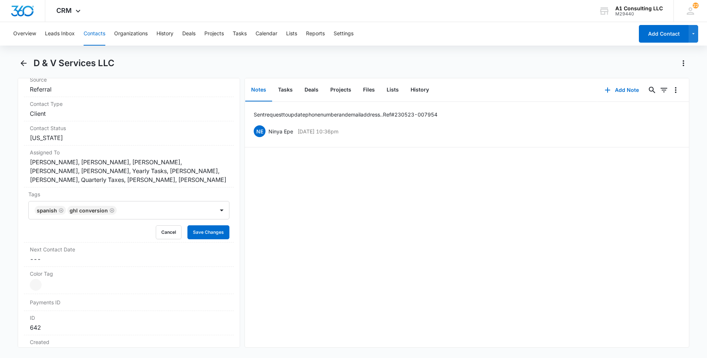
click at [0, 244] on main "D & V Services LLC Remove D& D & V Services LLC Contact Info Name Cancel Save C…" at bounding box center [353, 207] width 707 height 300
click at [194, 235] on button "Save Changes" at bounding box center [208, 233] width 42 height 14
drag, startPoint x: 365, startPoint y: 130, endPoint x: 268, endPoint y: 128, distance: 96.8
click at [268, 128] on div "NE Ninya Epe [DATE] 10:36pm Delete Edit" at bounding box center [467, 131] width 426 height 14
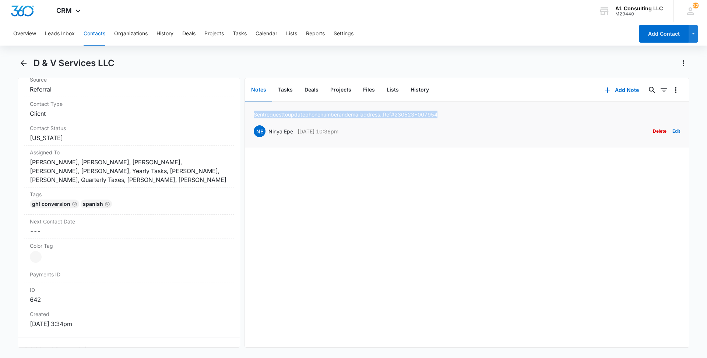
drag, startPoint x: 461, startPoint y: 110, endPoint x: 252, endPoint y: 106, distance: 209.1
click at [252, 106] on li "Sent request to update phone number and email address.. Ref #230523-007954 NE N…" at bounding box center [467, 125] width 444 height 46
click at [100, 36] on button "Contacts" at bounding box center [95, 34] width 22 height 24
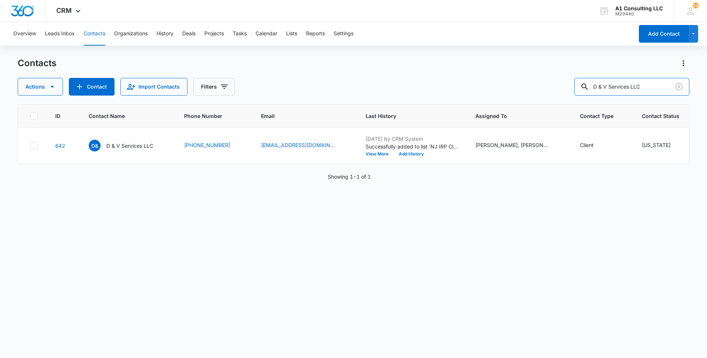
drag, startPoint x: 556, startPoint y: 84, endPoint x: 509, endPoint y: 81, distance: 47.3
click at [509, 81] on div "Actions Contact Import Contacts Filters D & V Services LLC" at bounding box center [353, 87] width 671 height 18
paste input "Mix Transport Corp"
type input "Mix Transport Corp"
click at [134, 150] on p "Mix Transport Corp" at bounding box center [129, 146] width 47 height 8
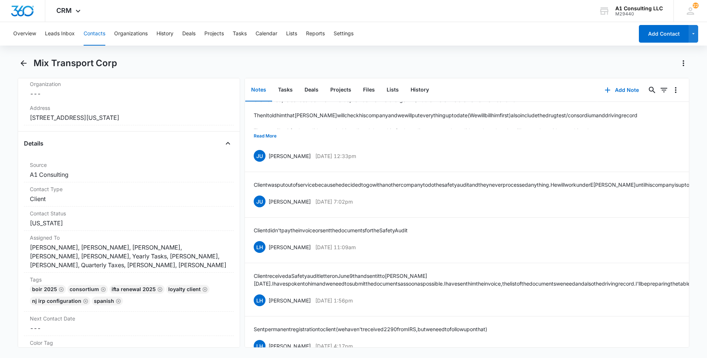
scroll to position [1495, 0]
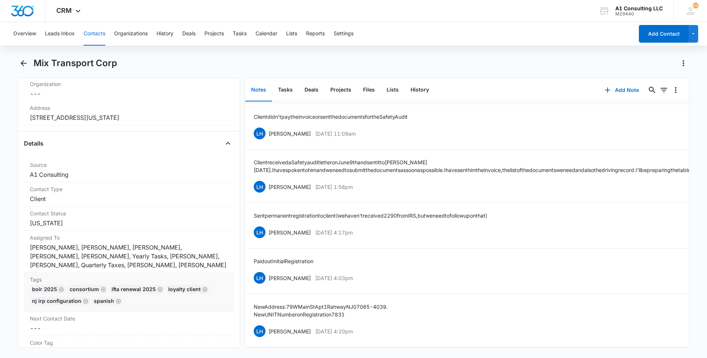
click at [152, 305] on div "boir 2025 Consortium IFTA renewal 2025 LOYALTY CLIENT NJ IRP CONFIGURATION Span…" at bounding box center [129, 297] width 198 height 24
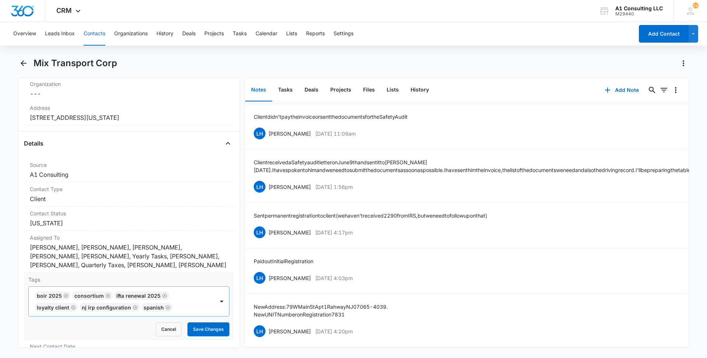
click at [188, 310] on div at bounding box center [194, 308] width 39 height 10
type input "gh"
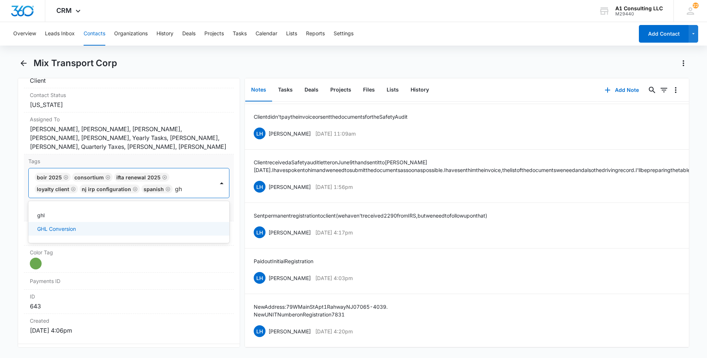
click at [71, 230] on p "GHL Conversion" at bounding box center [56, 229] width 39 height 8
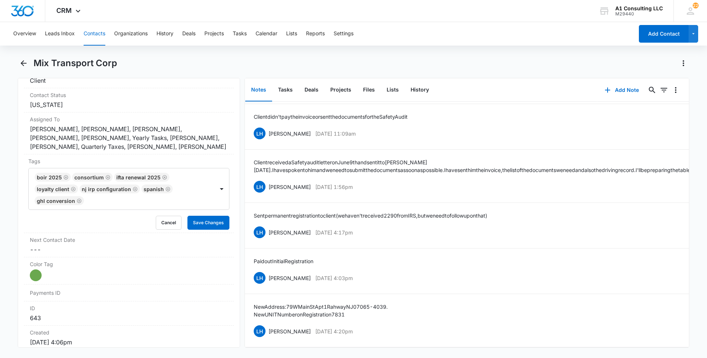
click at [0, 218] on main "Mix Transport Corp Remove MT Mix Transport Corp Contact Info Name Cancel Save C…" at bounding box center [353, 207] width 707 height 300
click at [218, 223] on button "Save Changes" at bounding box center [208, 223] width 42 height 14
drag, startPoint x: 368, startPoint y: 320, endPoint x: 268, endPoint y: 319, distance: 99.7
click at [268, 325] on div "LH [PERSON_NAME] [DATE] 4:20pm Delete Edit" at bounding box center [467, 332] width 426 height 14
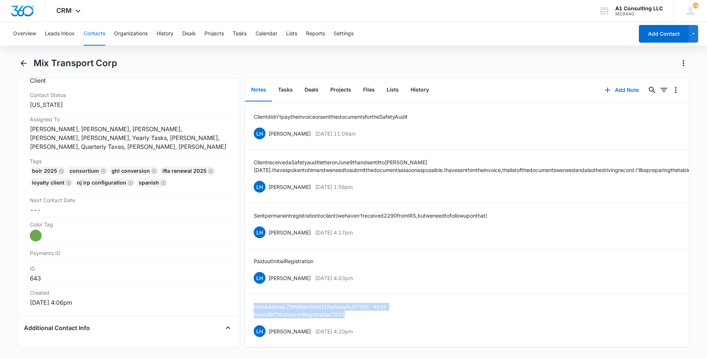
drag, startPoint x: 330, startPoint y: 300, endPoint x: 242, endPoint y: 290, distance: 88.2
click at [242, 290] on div "Remove MT Mix Transport Corp Contact Info Name Cancel Save Changes Mix Transpor…" at bounding box center [353, 213] width 671 height 270
drag, startPoint x: 324, startPoint y: 268, endPoint x: 266, endPoint y: 268, distance: 57.4
click at [266, 271] on div "LH [PERSON_NAME] [DATE] 4:03pm Delete Edit" at bounding box center [467, 278] width 426 height 14
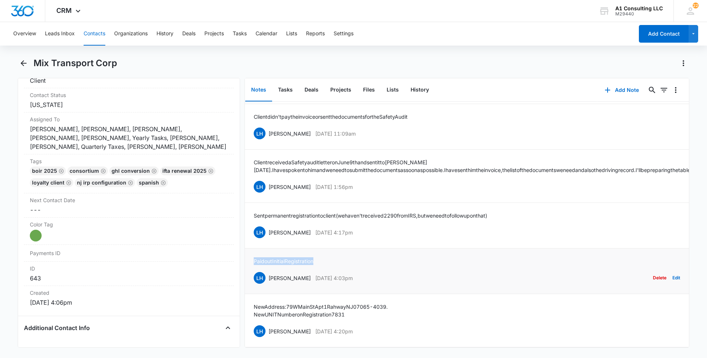
drag, startPoint x: 308, startPoint y: 250, endPoint x: 246, endPoint y: 250, distance: 61.8
click at [246, 250] on li "Paid out Initial Registration LH [PERSON_NAME] [DATE] 4:03pm Delete Edit" at bounding box center [467, 272] width 444 height 46
drag, startPoint x: 316, startPoint y: 219, endPoint x: 269, endPoint y: 219, distance: 47.1
click at [269, 226] on div "LH [PERSON_NAME] [DATE] 4:17pm Delete Edit" at bounding box center [467, 233] width 426 height 14
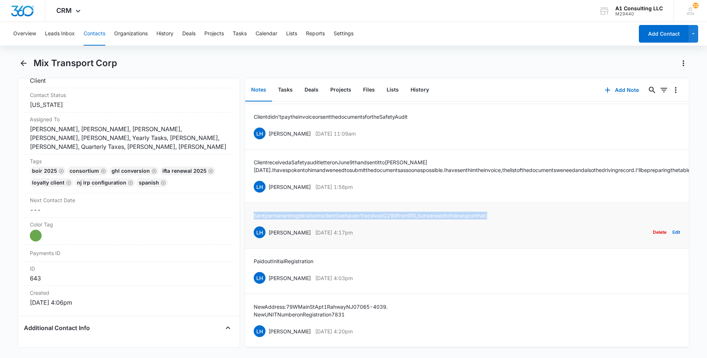
drag, startPoint x: 516, startPoint y: 208, endPoint x: 250, endPoint y: 208, distance: 265.7
click at [250, 208] on li "Sent permanent registration to client (we haven't received 2290 from IRS, but w…" at bounding box center [467, 226] width 444 height 46
drag, startPoint x: 371, startPoint y: 178, endPoint x: 266, endPoint y: 179, distance: 104.9
click at [266, 180] on div "LH [PERSON_NAME] [DATE] 1:56pm Delete Edit" at bounding box center [467, 187] width 426 height 14
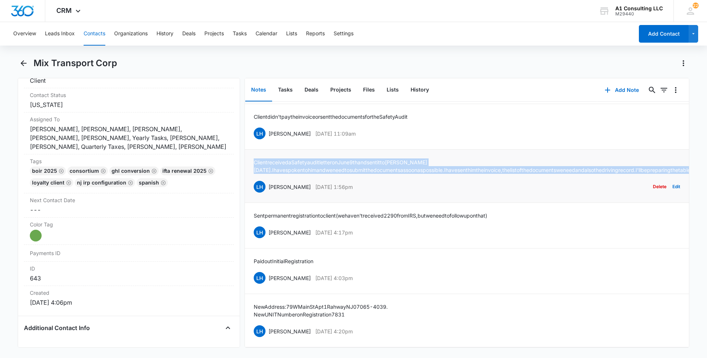
drag, startPoint x: 636, startPoint y: 161, endPoint x: 254, endPoint y: 154, distance: 382.5
click at [254, 159] on p "Client received a Safety audit letter on [DATE] and sent it to [PERSON_NAME] [D…" at bounding box center [528, 166] width 549 height 15
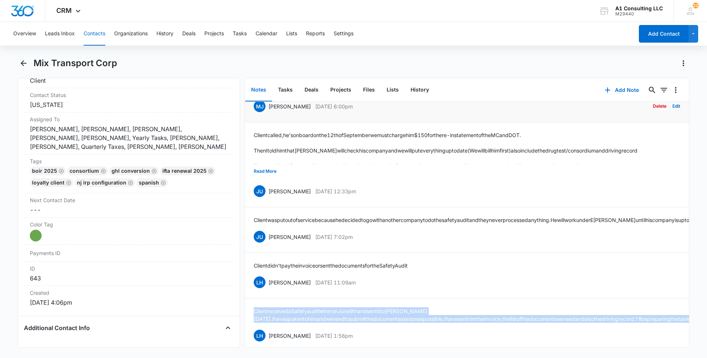
scroll to position [1318, 0]
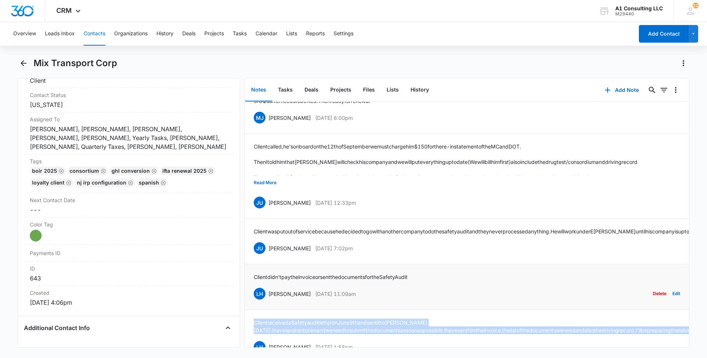
drag, startPoint x: 360, startPoint y: 304, endPoint x: 275, endPoint y: 304, distance: 85.4
click at [275, 300] on div "LH [PERSON_NAME] [DATE] 11:09am" at bounding box center [305, 294] width 102 height 12
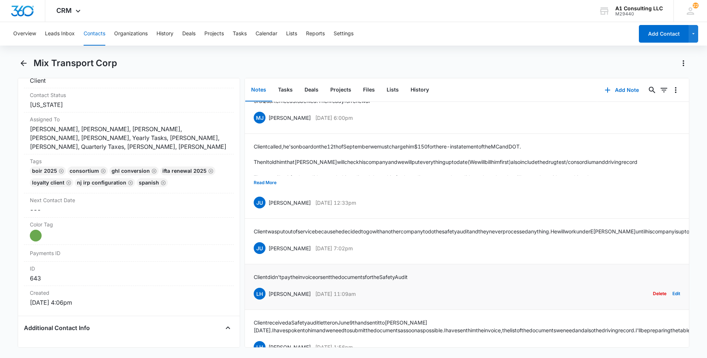
drag, startPoint x: 275, startPoint y: 304, endPoint x: 386, endPoint y: 298, distance: 110.9
click at [386, 298] on div "LH [PERSON_NAME] [DATE] 11:09am Delete Edit" at bounding box center [467, 294] width 426 height 14
drag, startPoint x: 357, startPoint y: 302, endPoint x: 268, endPoint y: 303, distance: 89.1
click at [268, 301] on div "LH [PERSON_NAME] [DATE] 11:09am Delete Edit" at bounding box center [467, 294] width 426 height 14
drag, startPoint x: 430, startPoint y: 283, endPoint x: 253, endPoint y: 283, distance: 176.7
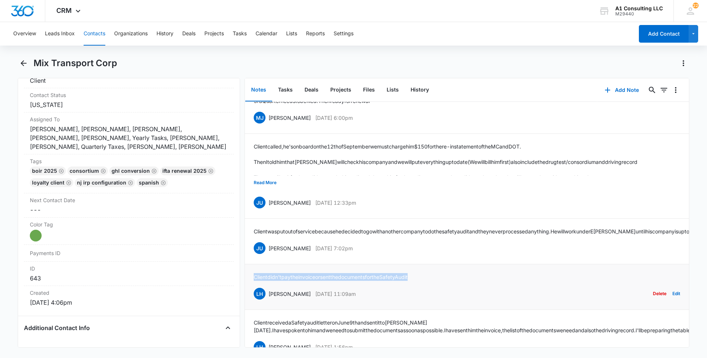
click at [253, 283] on li "Client didn't pay the invoice or sent the documents for the Safety Audit LH [PE…" at bounding box center [467, 288] width 444 height 46
drag, startPoint x: 368, startPoint y: 255, endPoint x: 267, endPoint y: 255, distance: 100.8
click at [267, 255] on div "JU [PERSON_NAME] [DATE] 7:02pm Delete Edit" at bounding box center [467, 248] width 426 height 14
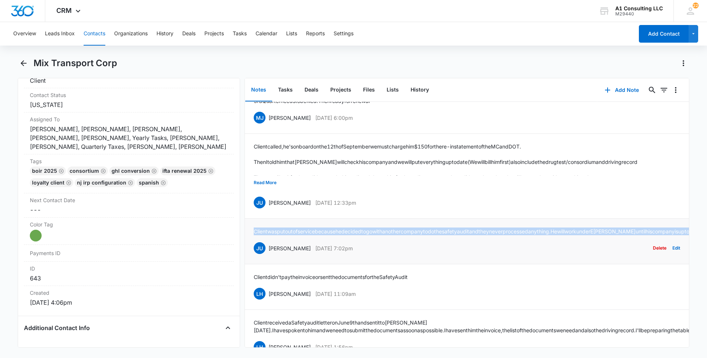
drag, startPoint x: 461, startPoint y: 240, endPoint x: 252, endPoint y: 230, distance: 209.3
click at [252, 230] on li "Client was put out of service because he decided to go with another company to …" at bounding box center [467, 242] width 444 height 46
click at [267, 180] on button "Read More" at bounding box center [265, 183] width 23 height 14
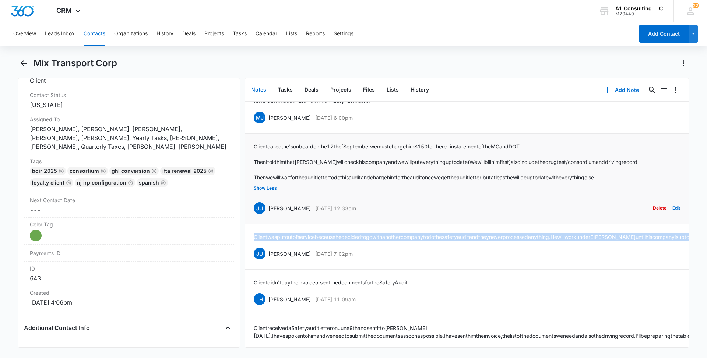
drag, startPoint x: 347, startPoint y: 208, endPoint x: 269, endPoint y: 209, distance: 78.8
click at [269, 209] on div "JU [PERSON_NAME] [DATE] 12:33pm Delete Edit" at bounding box center [467, 208] width 426 height 14
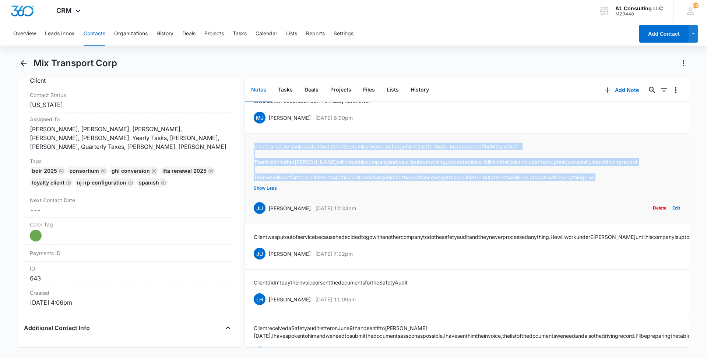
drag, startPoint x: 651, startPoint y: 179, endPoint x: 253, endPoint y: 142, distance: 399.5
click at [253, 142] on li "Client called, he's on board on the [DATE] we must charge him $150 for the re-i…" at bounding box center [467, 179] width 444 height 91
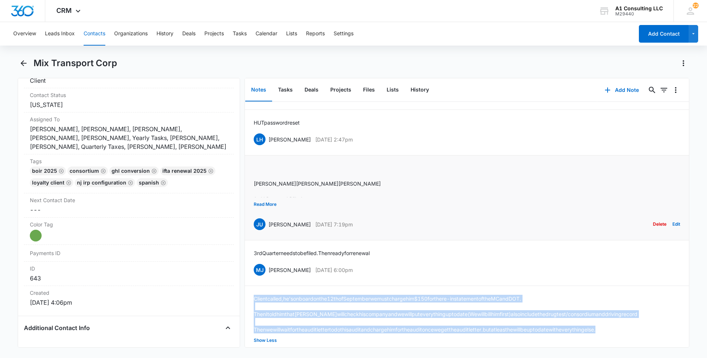
scroll to position [1164, 0]
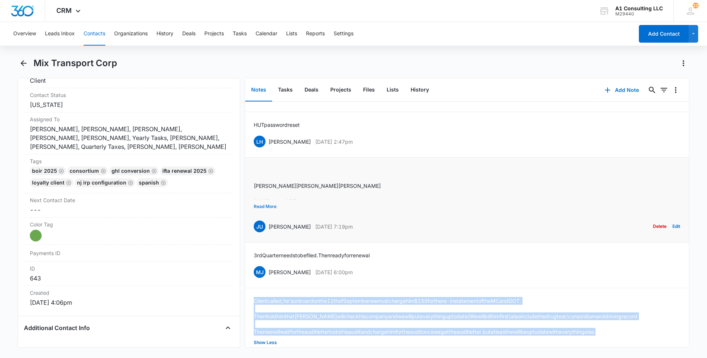
click at [267, 206] on button "Read More" at bounding box center [265, 207] width 23 height 14
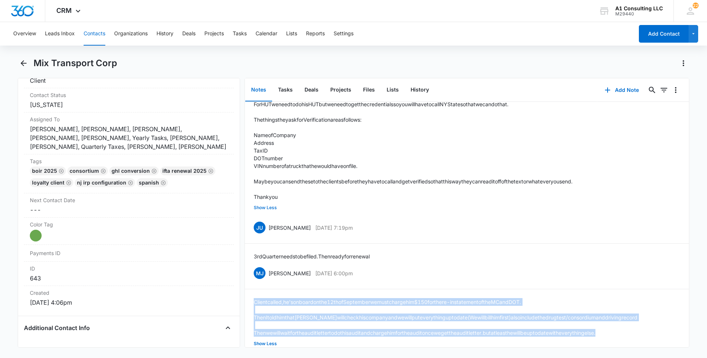
scroll to position [1310, 0]
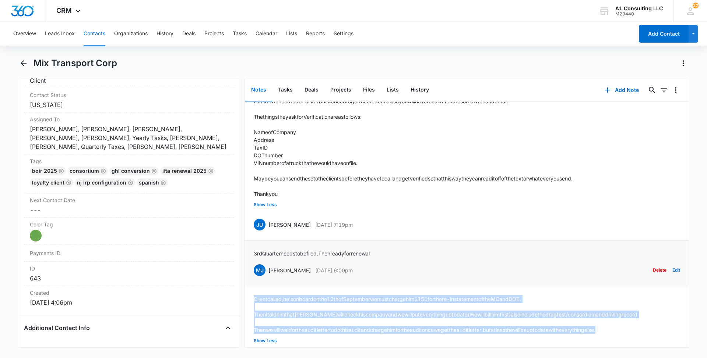
drag, startPoint x: 383, startPoint y: 268, endPoint x: 269, endPoint y: 270, distance: 114.1
click at [269, 270] on div "[PERSON_NAME] [PERSON_NAME] [DATE] 6:00pm Delete Edit" at bounding box center [467, 271] width 426 height 14
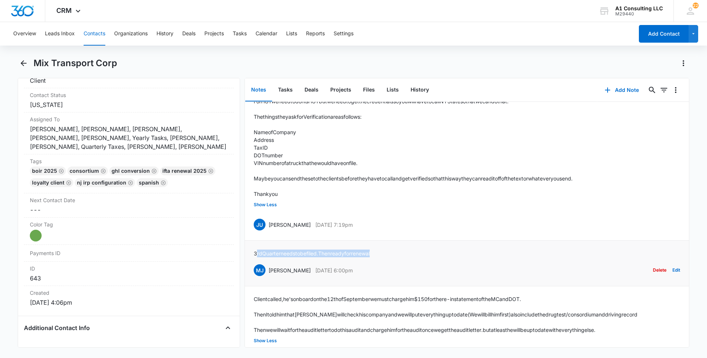
drag, startPoint x: 388, startPoint y: 252, endPoint x: 257, endPoint y: 252, distance: 131.0
click at [257, 252] on div "3rd Quarter needs to be filed . Then ready for renewal [PERSON_NAME] [PERSON_NA…" at bounding box center [467, 264] width 426 height 28
drag, startPoint x: 257, startPoint y: 252, endPoint x: 364, endPoint y: 245, distance: 107.3
click at [364, 245] on li "3rd Quarter needs to be filed . Then ready for renewal [PERSON_NAME] [PERSON_NA…" at bounding box center [467, 264] width 444 height 46
drag, startPoint x: 362, startPoint y: 254, endPoint x: 248, endPoint y: 251, distance: 114.5
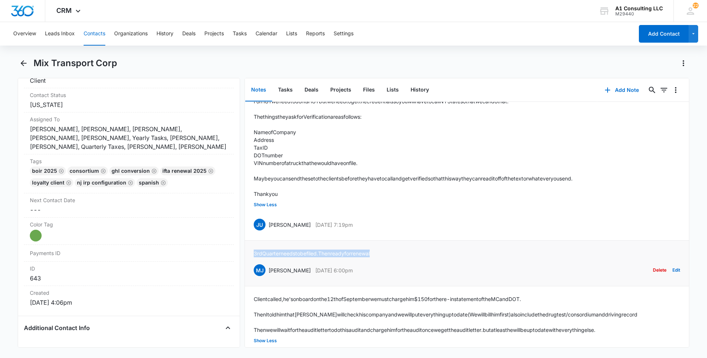
click at [248, 251] on li "3rd Quarter needs to be filed . Then ready for renewal [PERSON_NAME] [PERSON_NA…" at bounding box center [467, 264] width 444 height 46
drag, startPoint x: 337, startPoint y: 226, endPoint x: 270, endPoint y: 226, distance: 67.0
click at [270, 226] on div "JU [PERSON_NAME] [DATE] 7:19pm Delete Edit" at bounding box center [467, 225] width 426 height 14
drag, startPoint x: 270, startPoint y: 226, endPoint x: 305, endPoint y: 229, distance: 35.0
click at [305, 229] on div "JU [PERSON_NAME] [DATE] 7:19pm" at bounding box center [303, 225] width 99 height 12
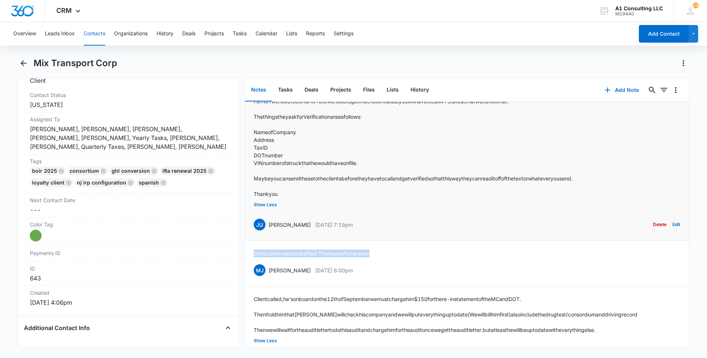
click at [321, 225] on p "[DATE] 7:19pm" at bounding box center [334, 225] width 38 height 8
drag, startPoint x: 358, startPoint y: 225, endPoint x: 269, endPoint y: 223, distance: 88.7
click at [269, 223] on div "JU [PERSON_NAME] [DATE] 7:19pm Delete Edit" at bounding box center [467, 225] width 426 height 14
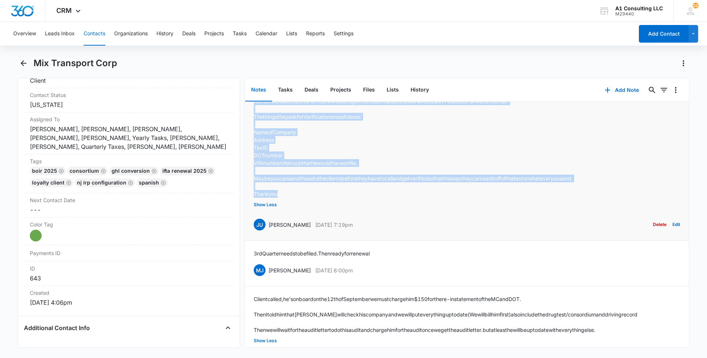
drag, startPoint x: 283, startPoint y: 194, endPoint x: 255, endPoint y: 110, distance: 88.5
click at [255, 110] on div "​ [PERSON_NAME] ​ 3rd Q Done and Billed. [PERSON_NAME] please follow up for pay…" at bounding box center [413, 109] width 319 height 178
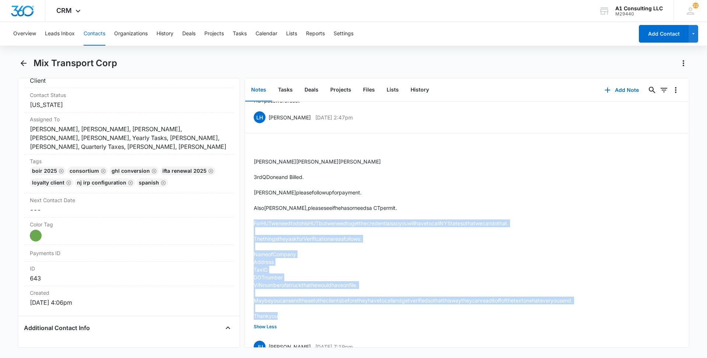
scroll to position [1182, 0]
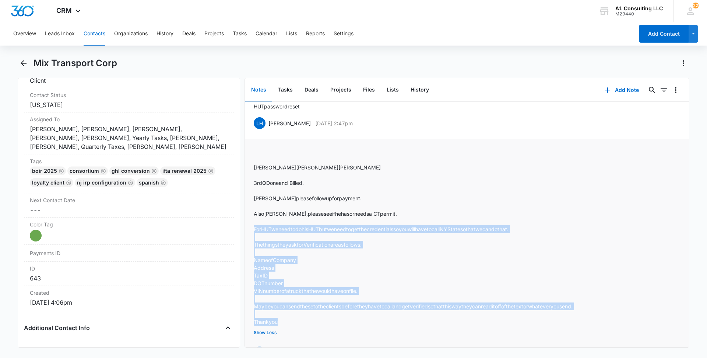
click at [393, 285] on p "DOT number" at bounding box center [413, 284] width 319 height 8
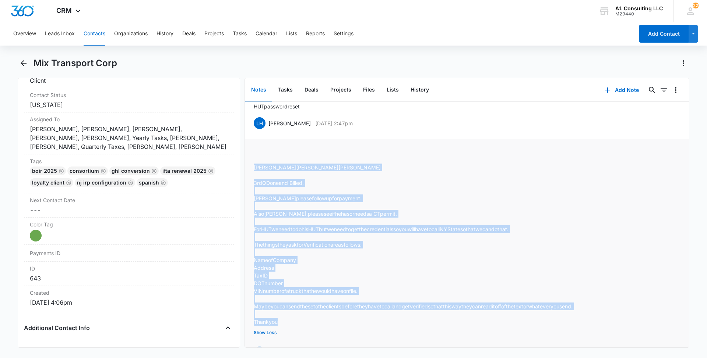
drag, startPoint x: 275, startPoint y: 311, endPoint x: 254, endPoint y: 166, distance: 147.2
click at [254, 166] on div "​ [PERSON_NAME] ​ 3rd Q Done and Billed. [PERSON_NAME] please follow up for pay…" at bounding box center [413, 237] width 319 height 178
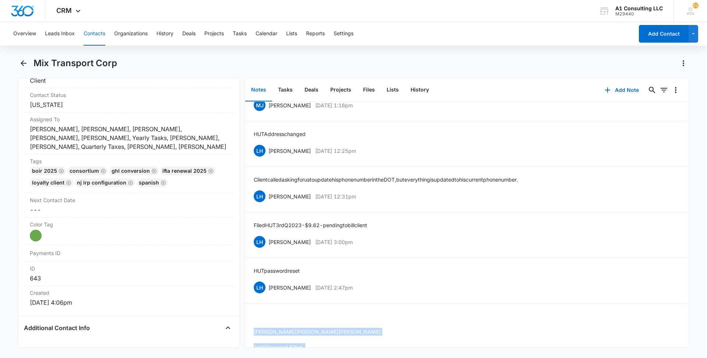
scroll to position [1005, 0]
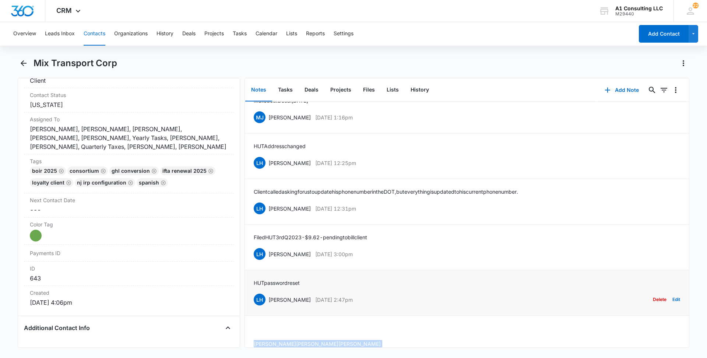
drag, startPoint x: 368, startPoint y: 299, endPoint x: 267, endPoint y: 300, distance: 100.8
click at [267, 300] on div "LH [PERSON_NAME] [DATE] 2:47pm Delete Edit" at bounding box center [467, 300] width 426 height 14
drag, startPoint x: 307, startPoint y: 280, endPoint x: 254, endPoint y: 280, distance: 53.0
click at [254, 280] on div "HUT password reset LH [PERSON_NAME] [DATE] 2:47pm Delete Edit" at bounding box center [467, 293] width 426 height 28
drag, startPoint x: 368, startPoint y: 250, endPoint x: 268, endPoint y: 252, distance: 100.5
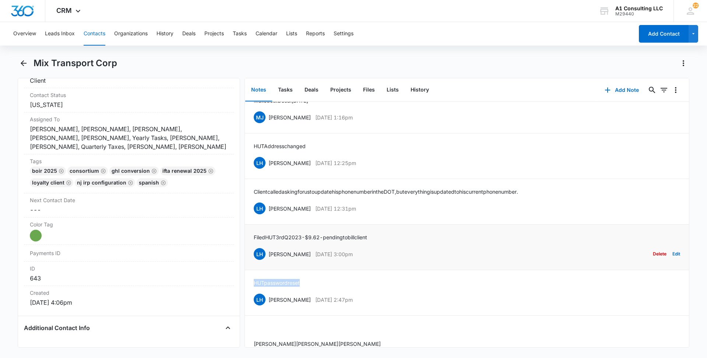
click at [268, 252] on div "LH [PERSON_NAME] [DATE] 3:00pm Delete Edit" at bounding box center [467, 254] width 426 height 14
drag, startPoint x: 384, startPoint y: 236, endPoint x: 254, endPoint y: 237, distance: 130.3
click at [254, 237] on div "Filed HUT 3rd Q 2023 - $9.62 - pending to bill client LH [PERSON_NAME] [DATE] 3…" at bounding box center [467, 248] width 426 height 28
drag, startPoint x: 359, startPoint y: 208, endPoint x: 266, endPoint y: 208, distance: 92.4
click at [266, 208] on div "LH [PERSON_NAME] [DATE] 12:31pm Delete Edit" at bounding box center [467, 209] width 426 height 14
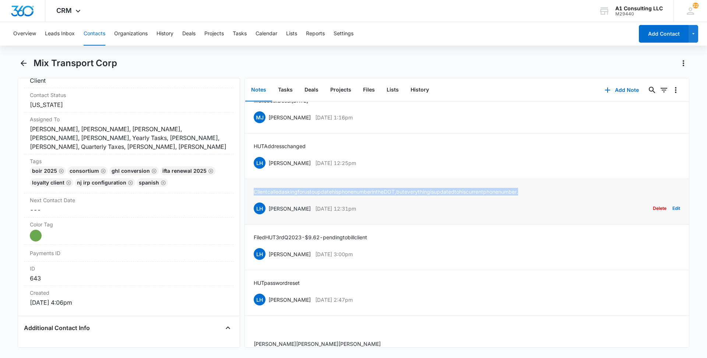
drag, startPoint x: 550, startPoint y: 191, endPoint x: 251, endPoint y: 186, distance: 299.3
click at [251, 186] on li "Client called asking for us to update his phone number in the DOT, but everythi…" at bounding box center [467, 202] width 444 height 46
drag, startPoint x: 351, startPoint y: 163, endPoint x: 266, endPoint y: 163, distance: 84.6
click at [266, 163] on div "LH [PERSON_NAME] [DATE] 12:25pm Delete Edit" at bounding box center [467, 163] width 426 height 14
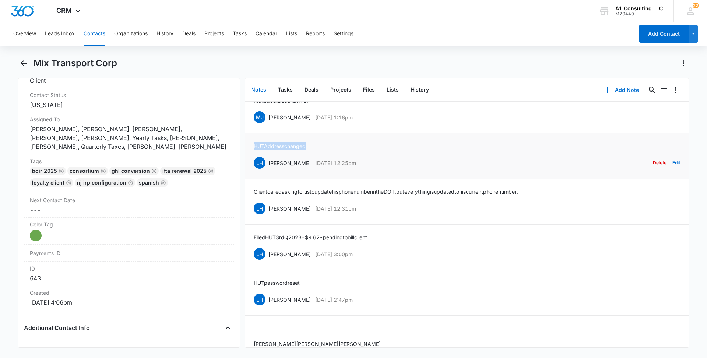
drag, startPoint x: 300, startPoint y: 146, endPoint x: 250, endPoint y: 146, distance: 50.8
click at [250, 146] on li "HUT Address changed LH [PERSON_NAME] [DATE] 12:25pm Delete Edit" at bounding box center [467, 157] width 444 height 46
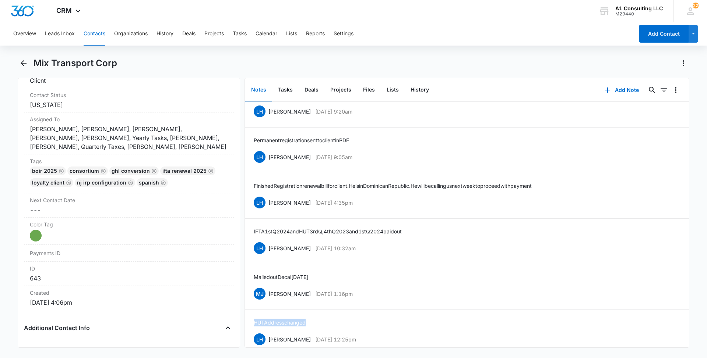
scroll to position [807, 0]
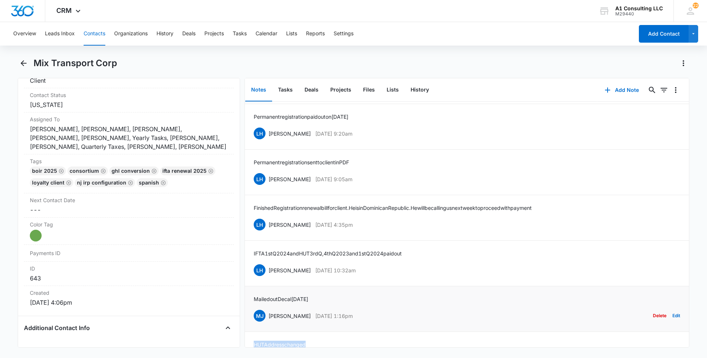
drag, startPoint x: 370, startPoint y: 316, endPoint x: 268, endPoint y: 315, distance: 101.6
click at [268, 315] on div "[PERSON_NAME] [PERSON_NAME] [DATE] 1:16pm Delete Edit" at bounding box center [467, 316] width 426 height 14
drag, startPoint x: 289, startPoint y: 297, endPoint x: 253, endPoint y: 297, distance: 36.4
click at [253, 297] on li "Mailed out Decal [DATE] MJ [PERSON_NAME] [DATE] 1:16pm Delete Edit" at bounding box center [467, 310] width 444 height 46
drag, startPoint x: 341, startPoint y: 270, endPoint x: 268, endPoint y: 269, distance: 72.5
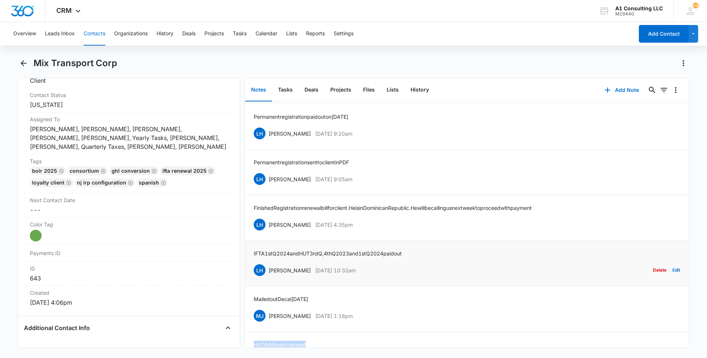
click at [268, 269] on div "LH [PERSON_NAME] [DATE] 10:32am Delete Edit" at bounding box center [467, 271] width 426 height 14
drag, startPoint x: 428, startPoint y: 252, endPoint x: 252, endPoint y: 253, distance: 175.9
click at [252, 253] on li "IFTA 1st Q 2024 and HUT 3rd Q, 4th Q 2023 and 1st Q 2024 paid out LH [PERSON_NA…" at bounding box center [467, 264] width 444 height 46
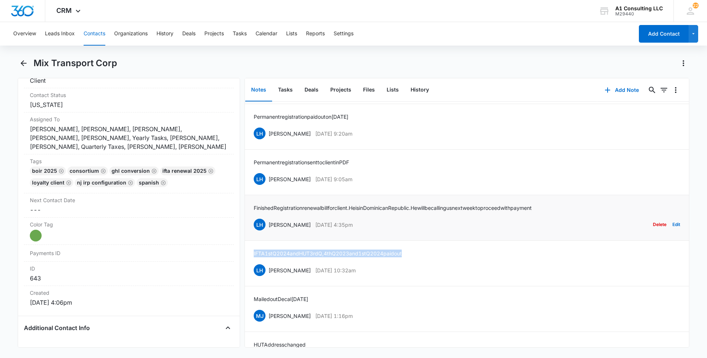
drag, startPoint x: 367, startPoint y: 225, endPoint x: 268, endPoint y: 225, distance: 99.7
click at [268, 225] on div "LH [PERSON_NAME] [DATE] 4:35pm Delete Edit" at bounding box center [467, 225] width 426 height 14
drag, startPoint x: 561, startPoint y: 208, endPoint x: 246, endPoint y: 204, distance: 315.4
click at [246, 204] on li "Finished Registration renewal bill for client. He is in [GEOGRAPHIC_DATA]. He w…" at bounding box center [467, 218] width 444 height 46
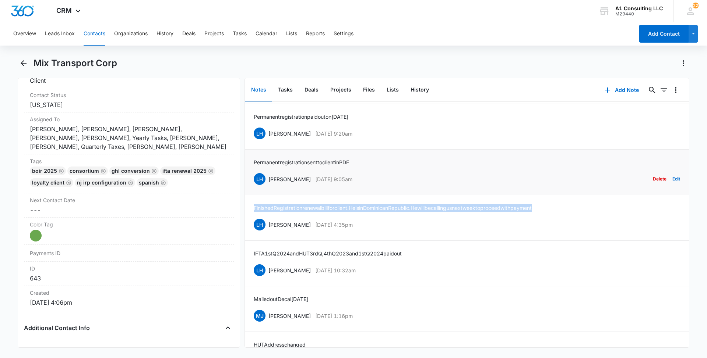
drag, startPoint x: 370, startPoint y: 178, endPoint x: 267, endPoint y: 180, distance: 102.7
click at [267, 180] on div "LH [PERSON_NAME] [DATE] 9:05am Delete Edit" at bounding box center [467, 179] width 426 height 14
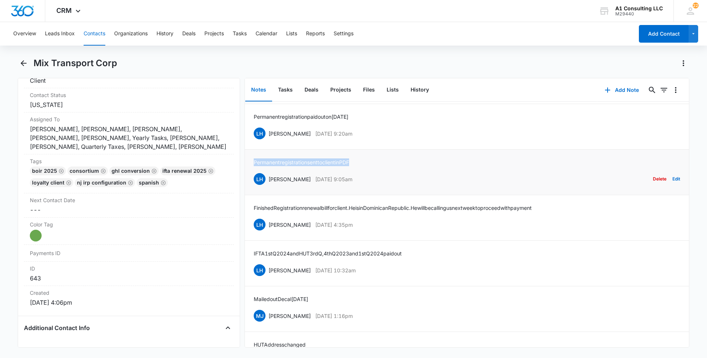
drag, startPoint x: 361, startPoint y: 160, endPoint x: 254, endPoint y: 163, distance: 107.5
click at [254, 163] on div "Permanent registration sent to client in PDF LH [PERSON_NAME] [DATE] 9:05am Del…" at bounding box center [467, 173] width 426 height 28
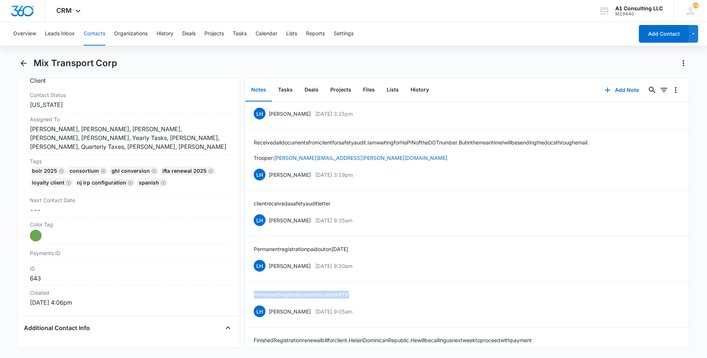
scroll to position [652, 0]
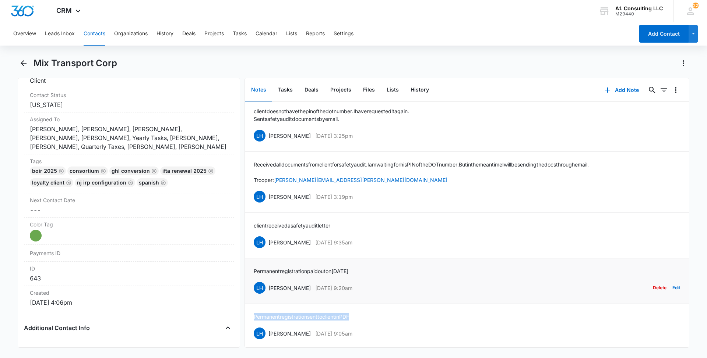
drag, startPoint x: 362, startPoint y: 288, endPoint x: 269, endPoint y: 287, distance: 93.1
click at [269, 287] on div "LH [PERSON_NAME] [DATE] 9:20am Delete Edit" at bounding box center [467, 288] width 426 height 14
drag, startPoint x: 366, startPoint y: 271, endPoint x: 252, endPoint y: 272, distance: 113.4
click at [252, 272] on li "Permanent registration paid out [DATE] LH [PERSON_NAME] [DATE] 9:20am Delete Ed…" at bounding box center [467, 282] width 444 height 46
drag, startPoint x: 365, startPoint y: 244, endPoint x: 269, endPoint y: 246, distance: 95.7
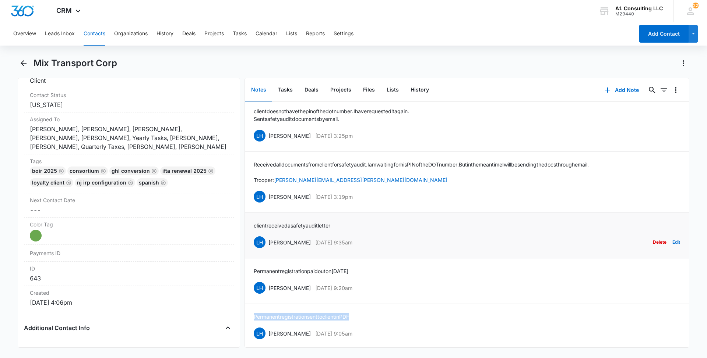
click at [269, 246] on div "LH [PERSON_NAME] [DATE] 9:35am Delete Edit" at bounding box center [467, 243] width 426 height 14
drag, startPoint x: 305, startPoint y: 228, endPoint x: 252, endPoint y: 227, distance: 52.6
click at [252, 227] on li "client received a safety audit letter LH [PERSON_NAME] [DATE] 9:35am Delete Edit" at bounding box center [467, 236] width 444 height 46
drag, startPoint x: 365, startPoint y: 198, endPoint x: 266, endPoint y: 199, distance: 99.0
click at [266, 199] on div "LH [PERSON_NAME] [DATE] 3:19pm Delete Edit" at bounding box center [467, 197] width 426 height 14
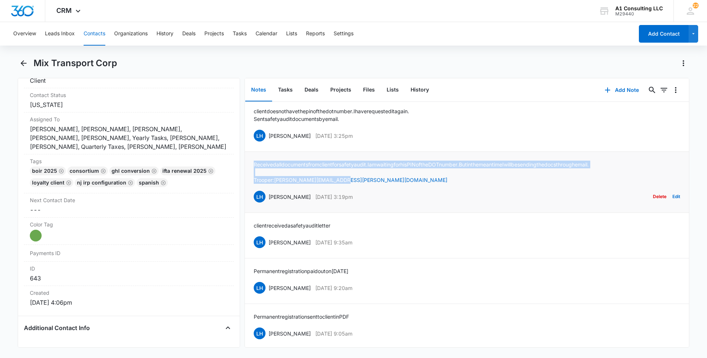
drag, startPoint x: 342, startPoint y: 180, endPoint x: 247, endPoint y: 163, distance: 96.9
click at [247, 163] on li "Received all documents from client for safety audit. I am waiting for his PIN o…" at bounding box center [467, 182] width 444 height 61
drag, startPoint x: 347, startPoint y: 135, endPoint x: 268, endPoint y: 135, distance: 79.1
click at [268, 135] on div "LH [PERSON_NAME] [DATE] 3:25pm Delete Edit" at bounding box center [467, 136] width 426 height 14
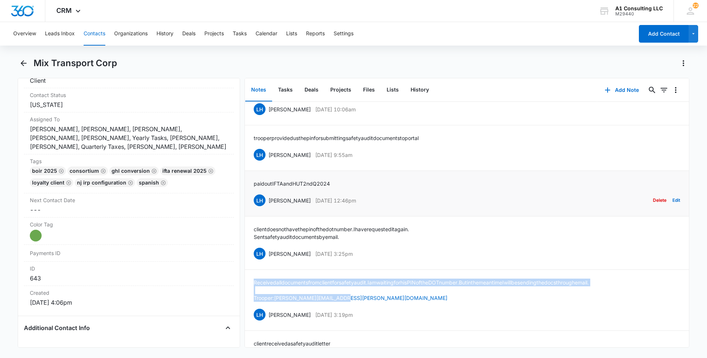
scroll to position [520, 0]
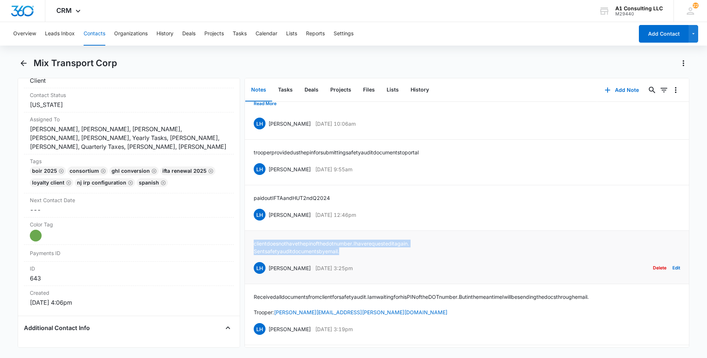
drag, startPoint x: 341, startPoint y: 251, endPoint x: 250, endPoint y: 245, distance: 91.1
click at [250, 245] on li "client does not have the pin of the dot number. I have requested it again. Sent…" at bounding box center [467, 257] width 444 height 53
drag, startPoint x: 329, startPoint y: 216, endPoint x: 269, endPoint y: 215, distance: 60.0
click at [269, 215] on div "LH [PERSON_NAME] [DATE] 12:46pm Delete Edit" at bounding box center [467, 215] width 426 height 14
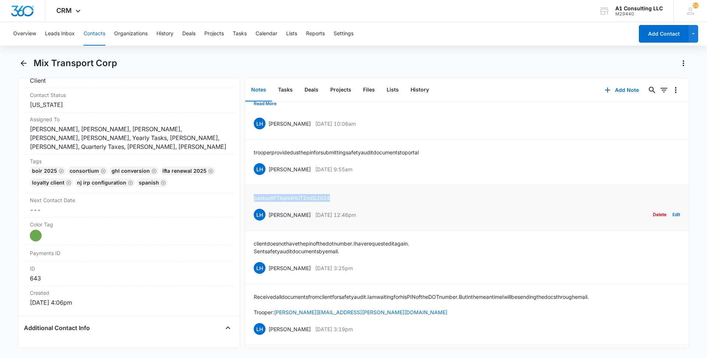
drag, startPoint x: 344, startPoint y: 194, endPoint x: 247, endPoint y: 197, distance: 97.6
click at [247, 197] on li "paid out IFTA and HUT 2nd Q 2024 LH [PERSON_NAME] [DATE] 12:46pm Delete Edit" at bounding box center [467, 208] width 444 height 46
drag, startPoint x: 362, startPoint y: 171, endPoint x: 268, endPoint y: 169, distance: 93.9
click at [268, 169] on div "LH [PERSON_NAME] [DATE] 9:55am Delete Edit" at bounding box center [467, 169] width 426 height 14
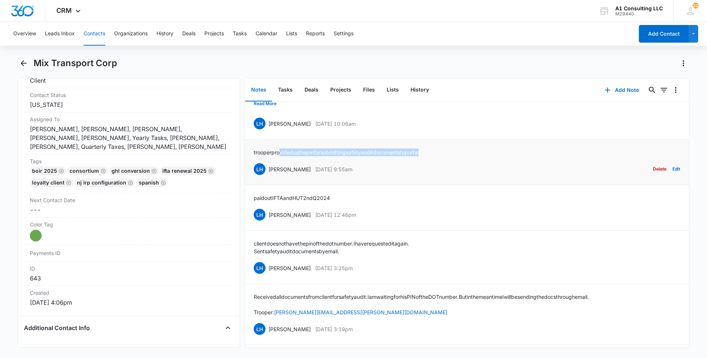
drag, startPoint x: 441, startPoint y: 153, endPoint x: 270, endPoint y: 148, distance: 171.2
click at [271, 148] on li "trooper provided us the pin for submitting safety audit documents to portal LH …" at bounding box center [467, 163] width 444 height 46
drag, startPoint x: 270, startPoint y: 148, endPoint x: 258, endPoint y: 148, distance: 11.4
click at [258, 148] on li "trooper provided us the pin for submitting safety audit documents to portal LH …" at bounding box center [467, 163] width 444 height 46
drag, startPoint x: 258, startPoint y: 148, endPoint x: 344, endPoint y: 147, distance: 85.8
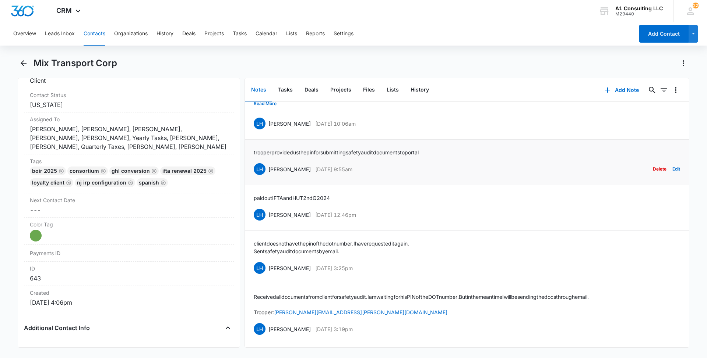
click at [328, 147] on li "trooper provided us the pin for submitting safety audit documents to portal LH …" at bounding box center [467, 163] width 444 height 46
click at [418, 152] on p "trooper provided us the pin for submitting safety audit documents to portal" at bounding box center [336, 153] width 165 height 8
drag, startPoint x: 422, startPoint y: 152, endPoint x: 435, endPoint y: 151, distance: 13.6
click at [435, 151] on div "trooper provided us the pin for submitting safety audit documents to portal LH …" at bounding box center [467, 163] width 426 height 28
drag, startPoint x: 438, startPoint y: 151, endPoint x: 251, endPoint y: 152, distance: 186.2
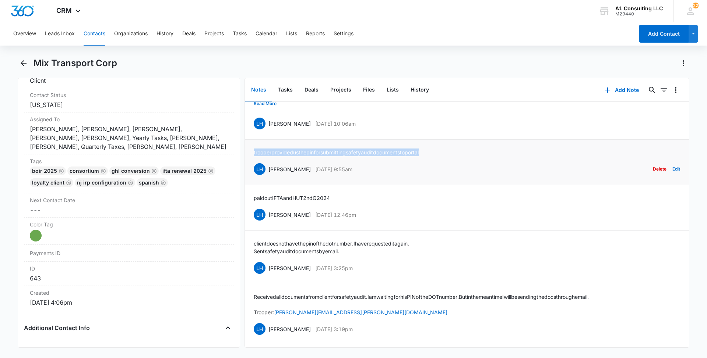
click at [251, 152] on li "trooper provided us the pin for submitting safety audit documents to portal LH …" at bounding box center [467, 163] width 444 height 46
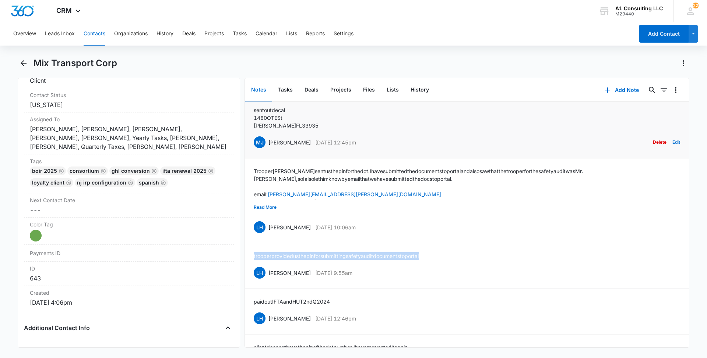
scroll to position [409, 0]
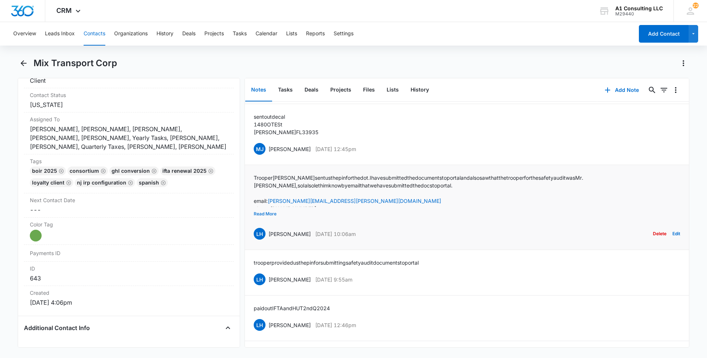
drag, startPoint x: 279, startPoint y: 211, endPoint x: 274, endPoint y: 212, distance: 4.6
click at [275, 212] on div "Trooper [PERSON_NAME] sent us the pin for the dot. I have submitted the documen…" at bounding box center [467, 207] width 426 height 67
drag, startPoint x: 274, startPoint y: 212, endPoint x: 271, endPoint y: 215, distance: 4.4
click at [271, 215] on button "Read More" at bounding box center [265, 214] width 23 height 14
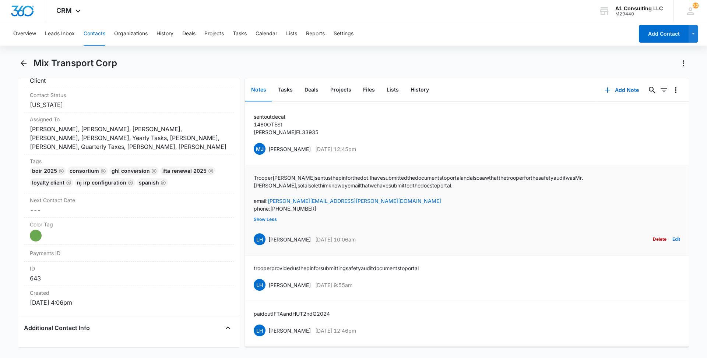
drag, startPoint x: 367, startPoint y: 238, endPoint x: 269, endPoint y: 241, distance: 98.7
click at [269, 242] on div "LH [PERSON_NAME] [DATE] 10:06am Delete Edit" at bounding box center [467, 240] width 426 height 14
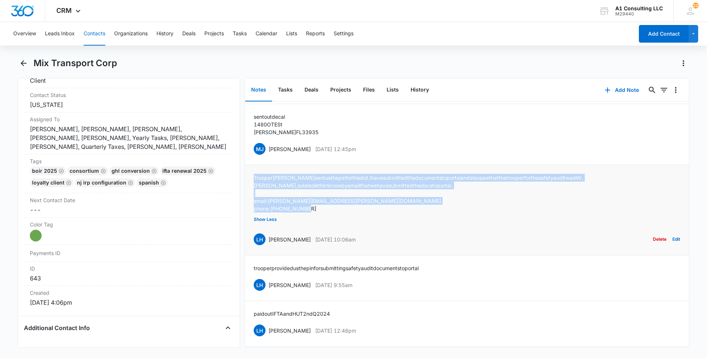
drag, startPoint x: 312, startPoint y: 209, endPoint x: 253, endPoint y: 177, distance: 66.9
click at [253, 177] on li "Trooper [PERSON_NAME] sent us the pin for the dot. I have submitted the documen…" at bounding box center [467, 210] width 444 height 91
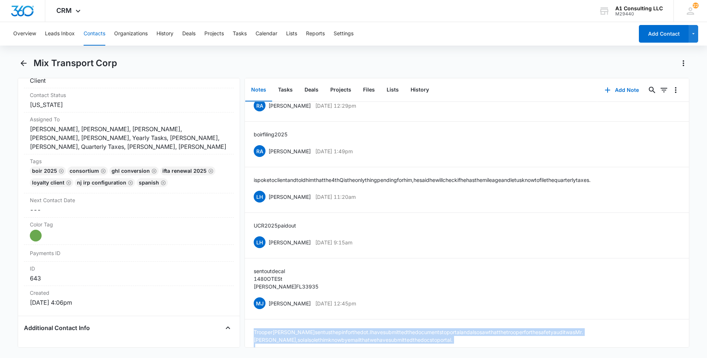
scroll to position [233, 0]
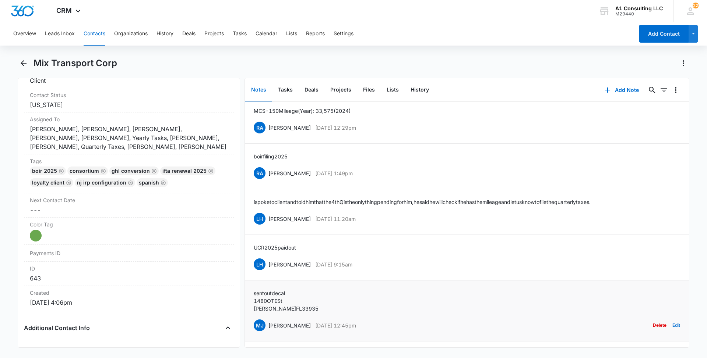
drag, startPoint x: 381, startPoint y: 324, endPoint x: 269, endPoint y: 326, distance: 111.2
click at [269, 326] on div "[PERSON_NAME] [PERSON_NAME] [DATE] 12:45pm Delete Edit" at bounding box center [467, 326] width 426 height 14
drag, startPoint x: 298, startPoint y: 307, endPoint x: 249, endPoint y: 291, distance: 51.7
click at [249, 291] on li "sent out decal [STREET_ADDRESS][PERSON_NAME] [PERSON_NAME] [PERSON_NAME] [DATE]…" at bounding box center [467, 311] width 444 height 61
drag, startPoint x: 361, startPoint y: 264, endPoint x: 269, endPoint y: 261, distance: 92.8
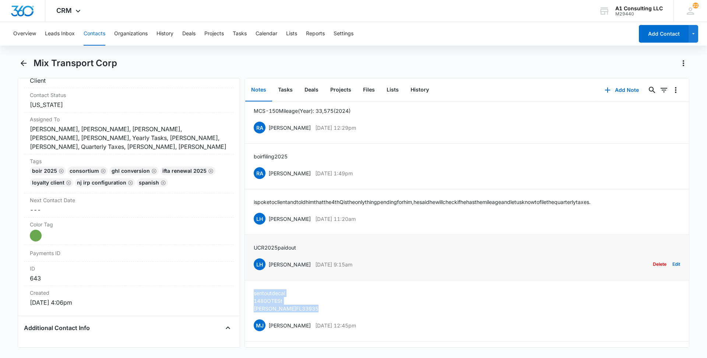
click at [269, 261] on div "LH [PERSON_NAME] [DATE] 9:15am Delete Edit" at bounding box center [467, 265] width 426 height 14
drag, startPoint x: 305, startPoint y: 249, endPoint x: 250, endPoint y: 248, distance: 55.2
click at [250, 248] on li "UCR 2025 paid out LH [PERSON_NAME] [DATE] 9:15am Delete Edit" at bounding box center [467, 258] width 444 height 46
drag, startPoint x: 366, startPoint y: 220, endPoint x: 268, endPoint y: 219, distance: 98.3
click at [268, 219] on div "LH [PERSON_NAME] [DATE] 11:20am Delete Edit" at bounding box center [467, 219] width 426 height 14
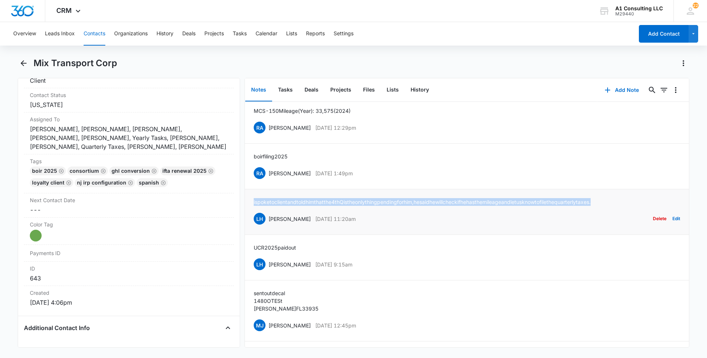
drag, startPoint x: 647, startPoint y: 200, endPoint x: 251, endPoint y: 200, distance: 396.0
click at [251, 200] on li "i spoke to client and told him that the 4th Q is the only thing pending for him…" at bounding box center [467, 213] width 444 height 46
drag, startPoint x: 370, startPoint y: 176, endPoint x: 269, endPoint y: 175, distance: 100.5
click at [269, 175] on div "RA [PERSON_NAME] [DATE] 1:49pm Delete Edit" at bounding box center [467, 173] width 426 height 14
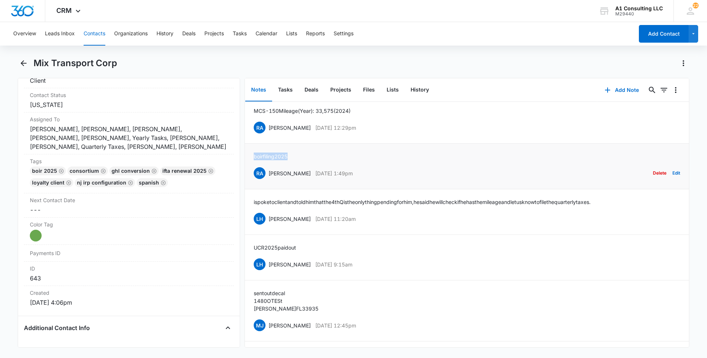
drag, startPoint x: 294, startPoint y: 155, endPoint x: 251, endPoint y: 155, distance: 43.4
click at [251, 155] on li "boir filing 2025 RA [PERSON_NAME] [DATE] 1:49pm Delete Edit" at bounding box center [467, 167] width 444 height 46
drag, startPoint x: 368, startPoint y: 127, endPoint x: 268, endPoint y: 127, distance: 100.1
click at [268, 127] on div "RA [PERSON_NAME] [DATE] 12:29pm Delete Edit" at bounding box center [467, 128] width 426 height 14
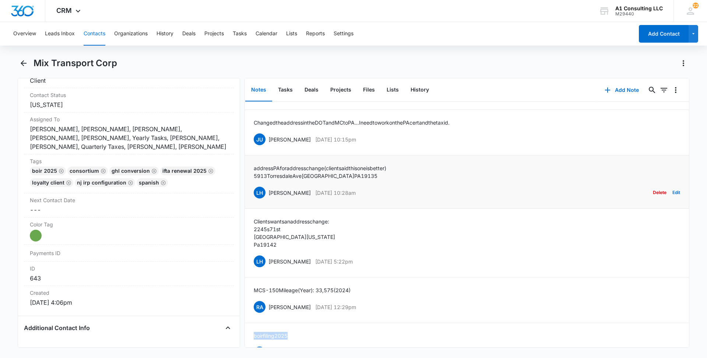
scroll to position [34, 0]
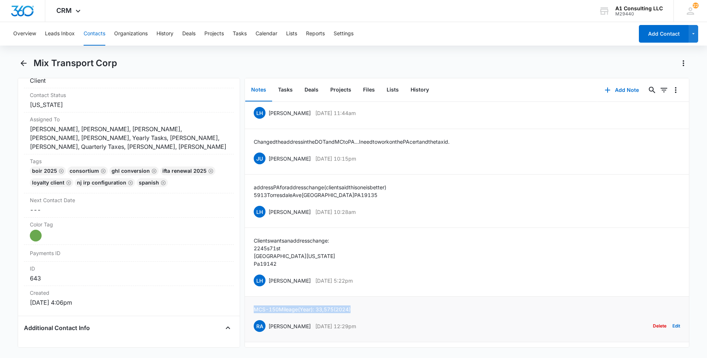
drag, startPoint x: 361, startPoint y: 310, endPoint x: 254, endPoint y: 312, distance: 107.1
click at [254, 312] on div "MCS-150 Mileage (Year): 33,575 (2024) RA [PERSON_NAME] [DATE] 12:29pm Delete Ed…" at bounding box center [467, 320] width 426 height 28
drag, startPoint x: 357, startPoint y: 278, endPoint x: 267, endPoint y: 280, distance: 90.2
click at [267, 280] on div "LH [PERSON_NAME] [DATE] 5:22pm" at bounding box center [303, 281] width 99 height 12
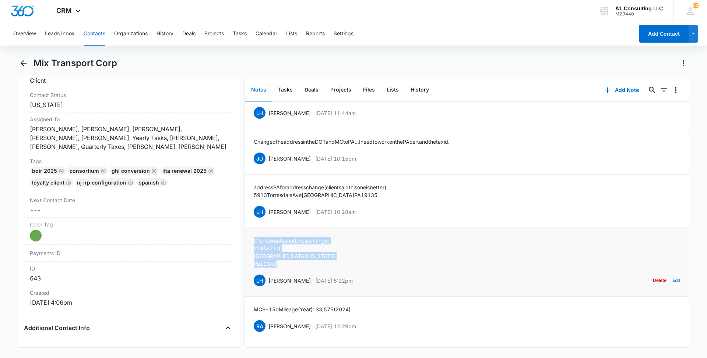
drag, startPoint x: 263, startPoint y: 254, endPoint x: 252, endPoint y: 240, distance: 18.0
click at [252, 240] on li "Clients wants an address change: [STREET_ADDRESS][US_STATE] LH [PERSON_NAME][DA…" at bounding box center [467, 262] width 444 height 69
drag, startPoint x: 365, startPoint y: 211, endPoint x: 267, endPoint y: 214, distance: 97.6
click at [267, 214] on div "LH [PERSON_NAME] [DATE] 10:28am Delete Edit" at bounding box center [467, 212] width 426 height 14
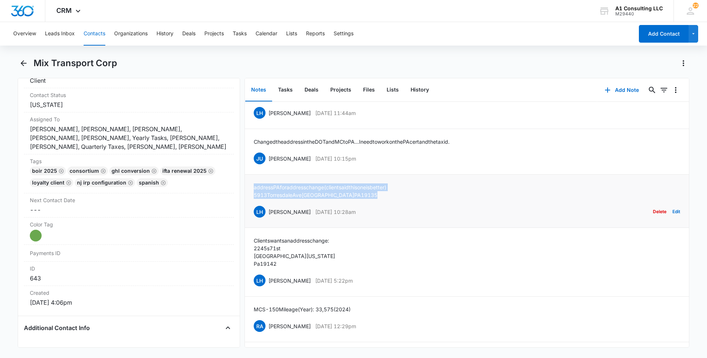
drag, startPoint x: 364, startPoint y: 196, endPoint x: 252, endPoint y: 190, distance: 111.7
click at [252, 190] on li "address PA for address change (client said this one is better) [STREET_ADDRESS]…" at bounding box center [467, 201] width 444 height 53
drag, startPoint x: 377, startPoint y: 155, endPoint x: 270, endPoint y: 155, distance: 107.5
click at [270, 155] on div "JU [PERSON_NAME] [DATE] 10:15pm Delete Edit" at bounding box center [467, 159] width 426 height 14
drag, startPoint x: 270, startPoint y: 155, endPoint x: 375, endPoint y: 161, distance: 105.0
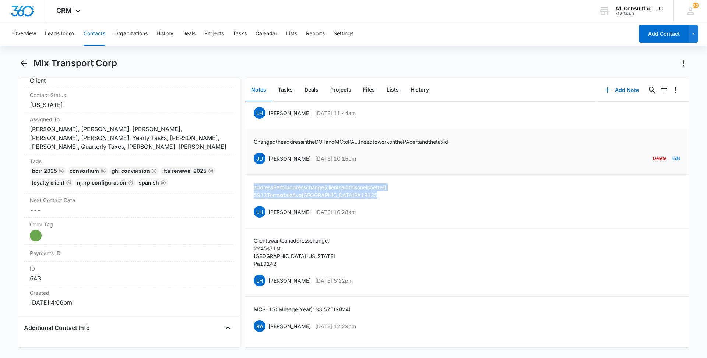
click at [375, 161] on div "JU [PERSON_NAME] [DATE] 10:15pm Delete Edit" at bounding box center [467, 159] width 426 height 14
click at [380, 160] on div "JU [PERSON_NAME] [DATE] 10:15pm Delete Edit" at bounding box center [467, 159] width 426 height 14
click at [356, 160] on p "[DATE] 10:15pm" at bounding box center [335, 159] width 41 height 8
drag, startPoint x: 365, startPoint y: 158, endPoint x: 269, endPoint y: 158, distance: 96.4
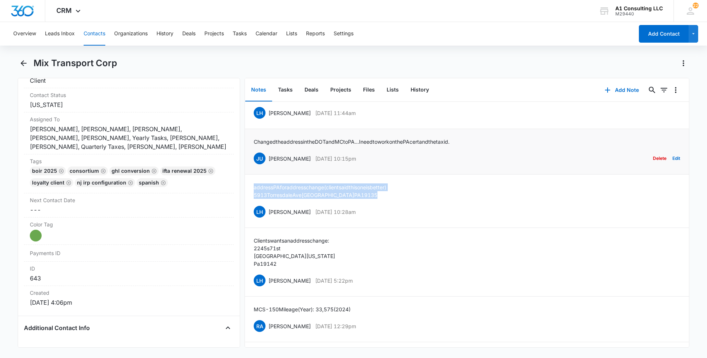
click at [269, 158] on div "JU [PERSON_NAME] [DATE] 10:15pm Delete Edit" at bounding box center [467, 159] width 426 height 14
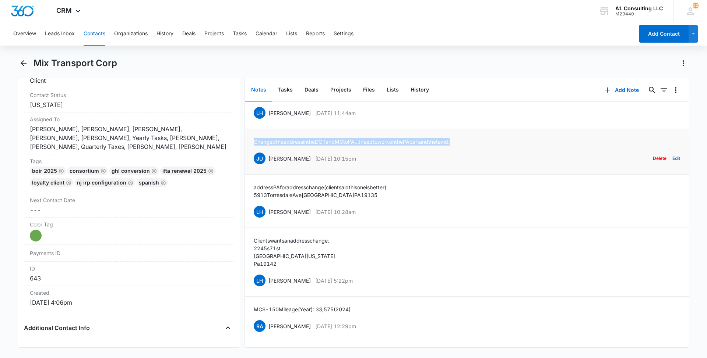
drag, startPoint x: 480, startPoint y: 138, endPoint x: 251, endPoint y: 143, distance: 228.2
click at [251, 143] on li "Changed the address in the DOT and MC to [GEOGRAPHIC_DATA]...I need to work on …" at bounding box center [467, 152] width 444 height 46
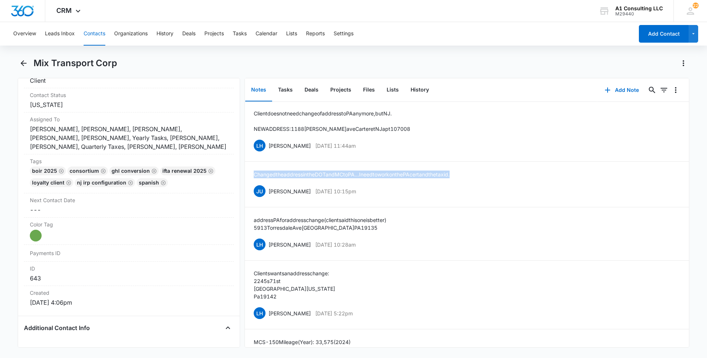
scroll to position [0, 0]
drag, startPoint x: 360, startPoint y: 145, endPoint x: 268, endPoint y: 145, distance: 91.6
click at [268, 145] on div "LH [PERSON_NAME] [DATE] 11:44am Delete Edit" at bounding box center [467, 147] width 426 height 14
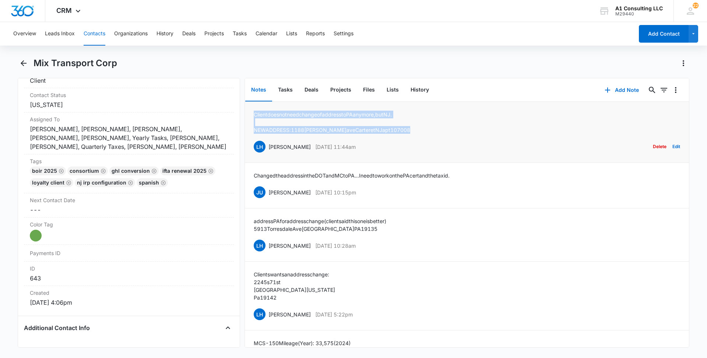
drag, startPoint x: 412, startPoint y: 131, endPoint x: 250, endPoint y: 112, distance: 163.2
click at [250, 112] on li "Client does not need change of address to [GEOGRAPHIC_DATA] anymore, but [GEOGR…" at bounding box center [467, 132] width 444 height 61
click at [88, 33] on button "Contacts" at bounding box center [95, 34] width 22 height 24
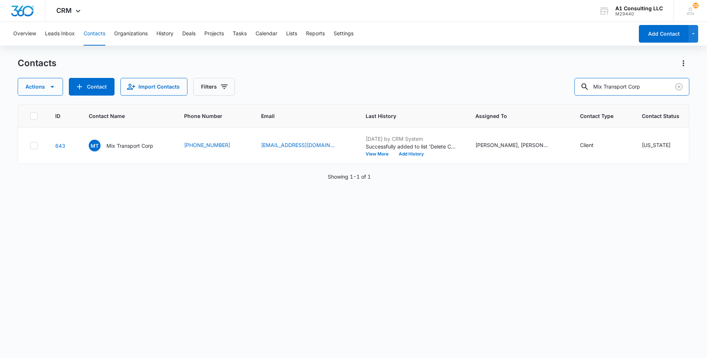
drag, startPoint x: 655, startPoint y: 86, endPoint x: 540, endPoint y: 86, distance: 115.6
click at [543, 86] on div "Actions Contact Import Contacts Filters Mix Transport Corp" at bounding box center [353, 87] width 671 height 18
paste input "[PERSON_NAME] Transport LLC"
type input "[PERSON_NAME] Transport LLC"
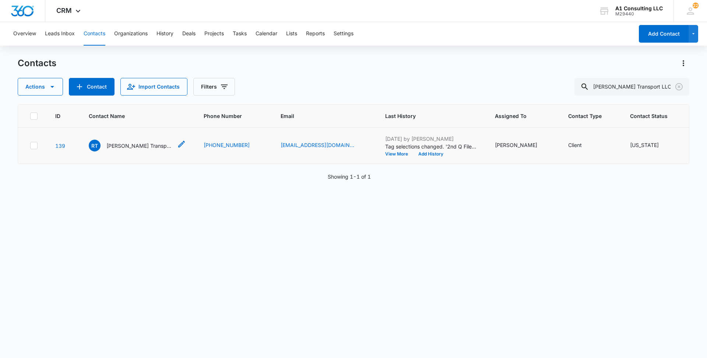
click at [138, 150] on p "[PERSON_NAME] Transport LLC" at bounding box center [139, 146] width 66 height 8
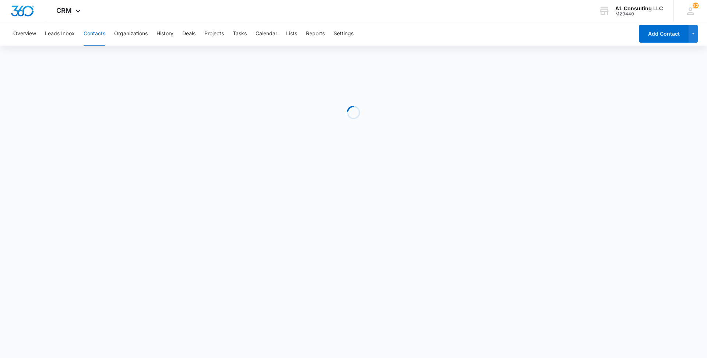
click at [465, 33] on div "Overview Leads Inbox Contacts Organizations History Deals Projects Tasks Calend…" at bounding box center [321, 34] width 625 height 24
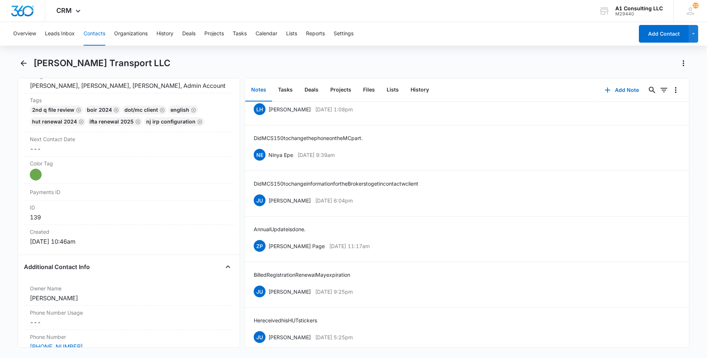
scroll to position [2015, 0]
